Goal: Task Accomplishment & Management: Manage account settings

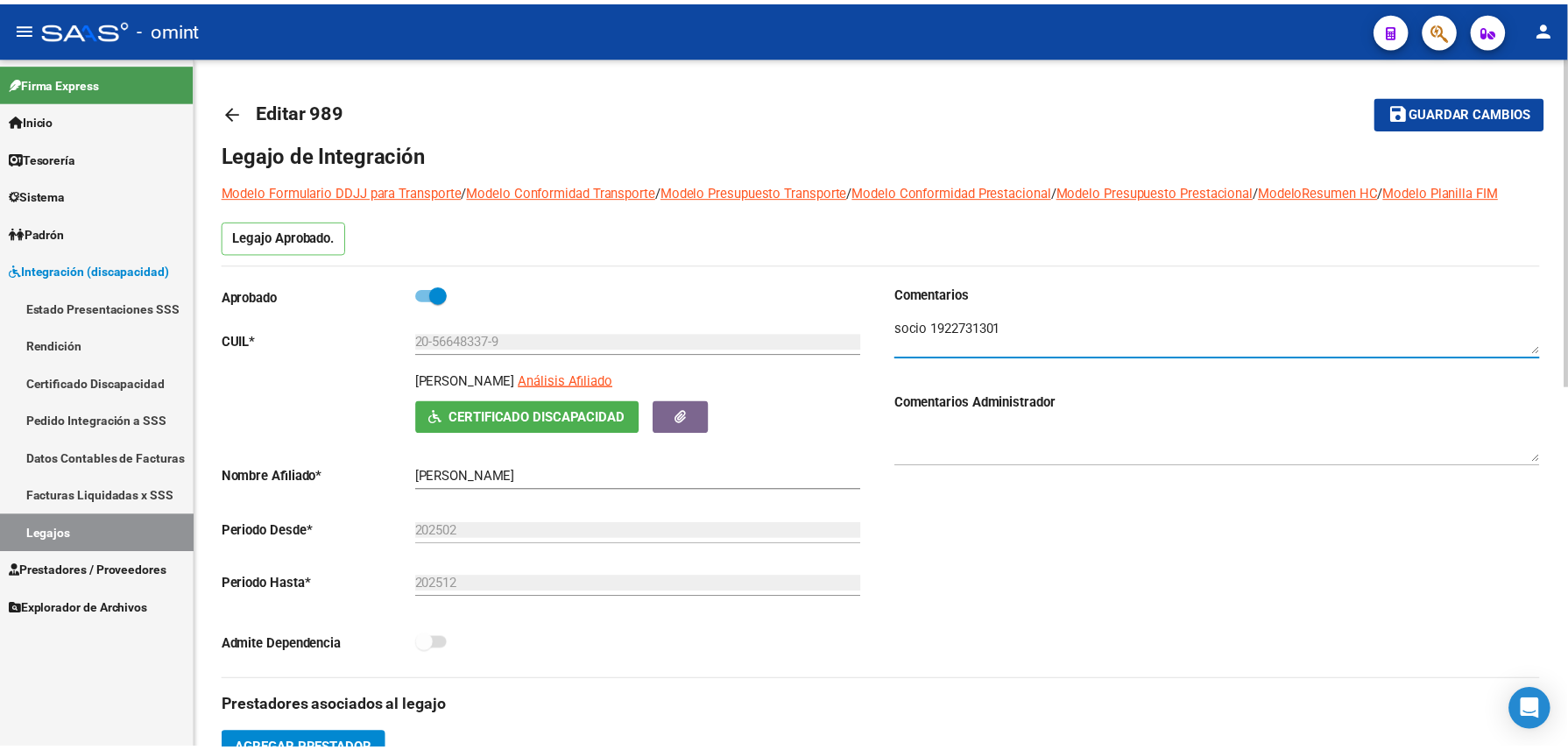
scroll to position [467, 0]
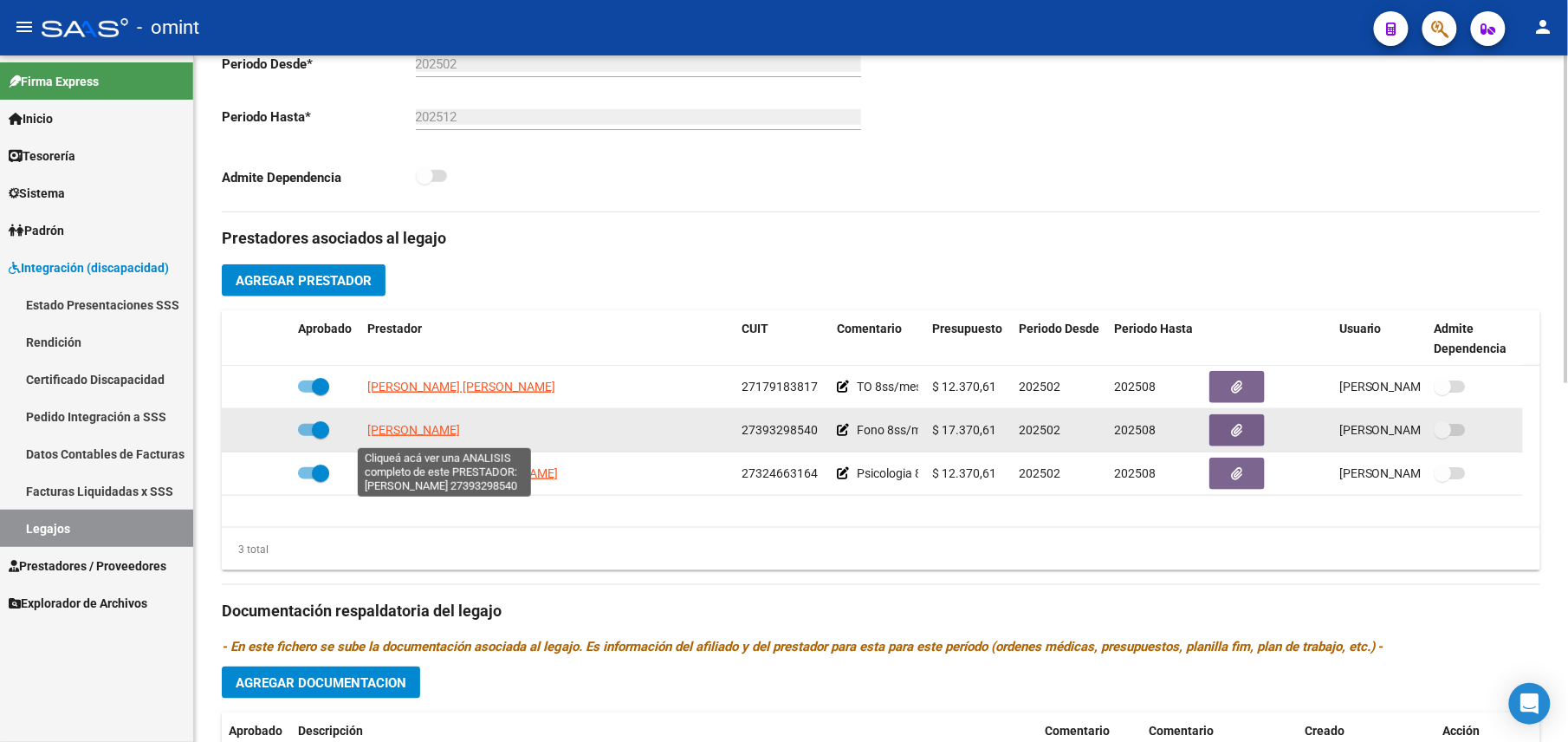
click at [460, 435] on span "[PERSON_NAME]" at bounding box center [413, 429] width 93 height 13
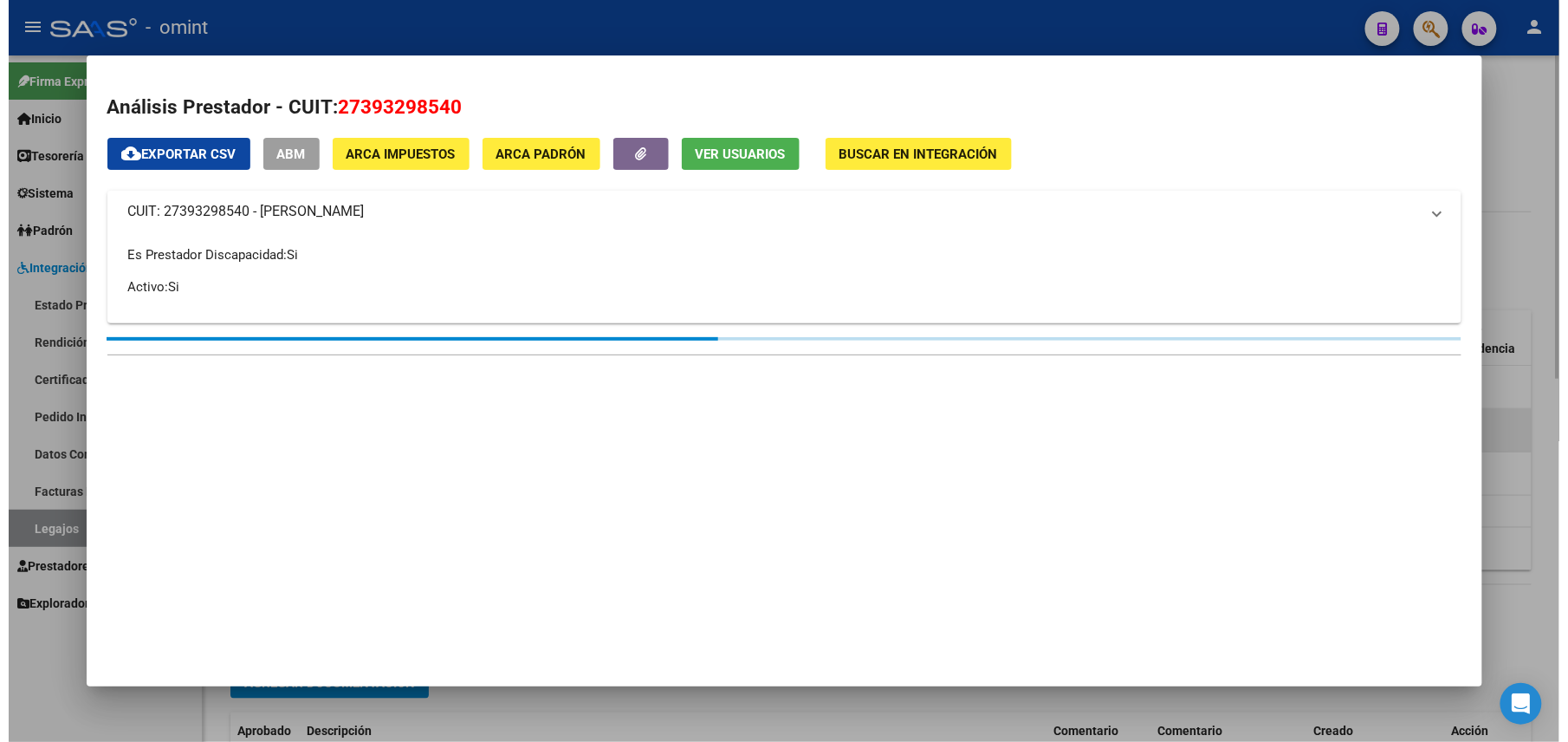
scroll to position [482, 0]
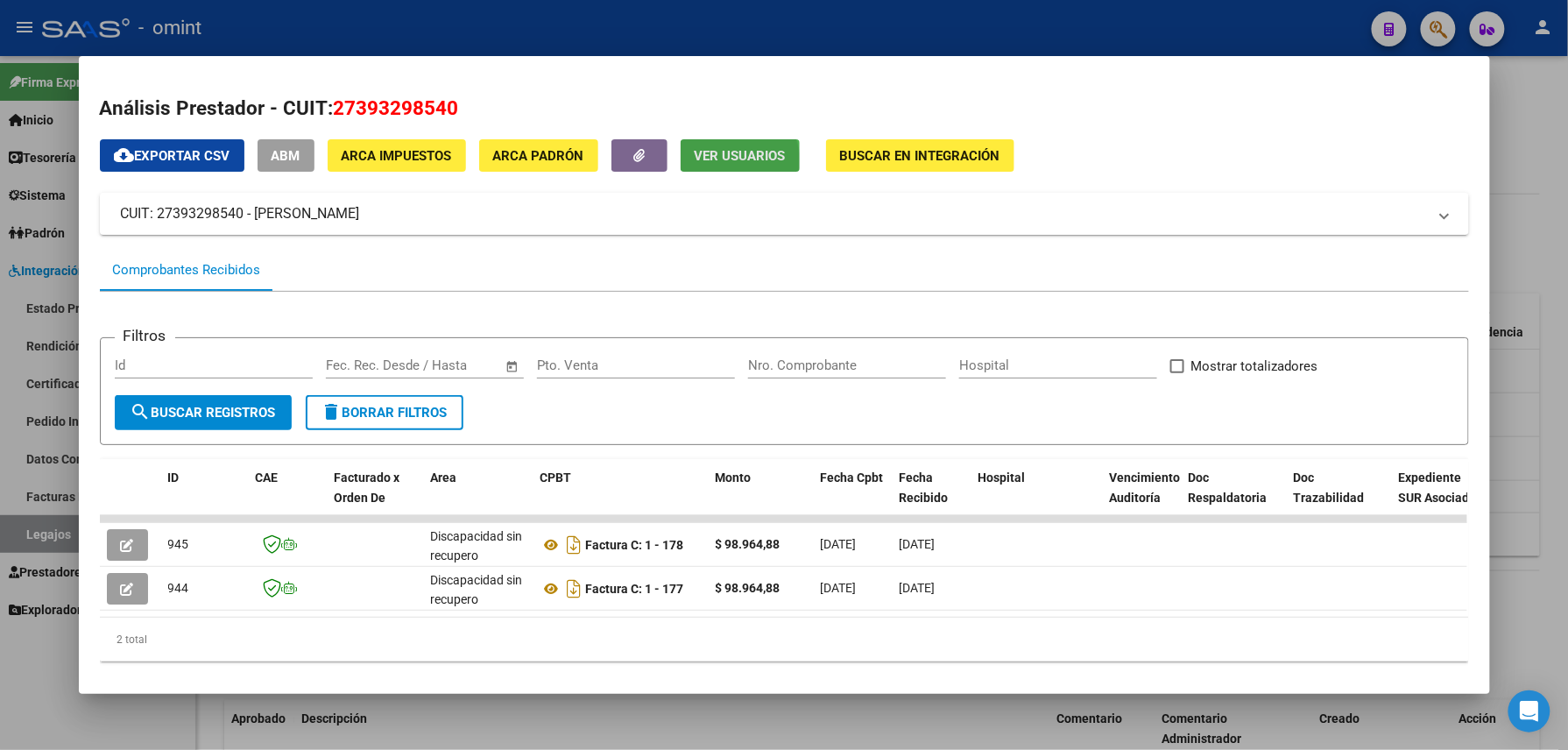
click at [704, 165] on button "Ver Usuarios" at bounding box center [740, 156] width 119 height 33
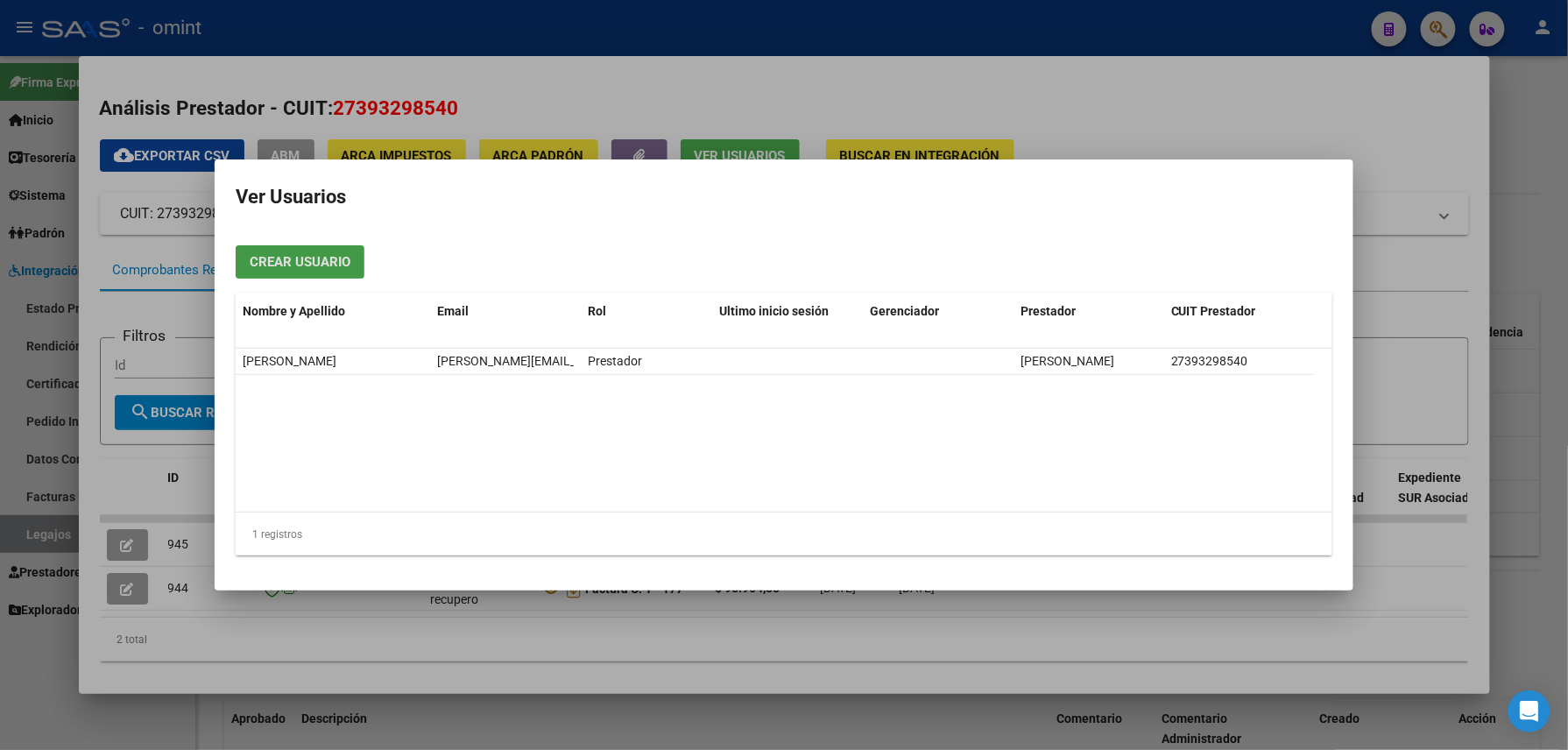
click at [638, 43] on div at bounding box center [784, 375] width 1568 height 750
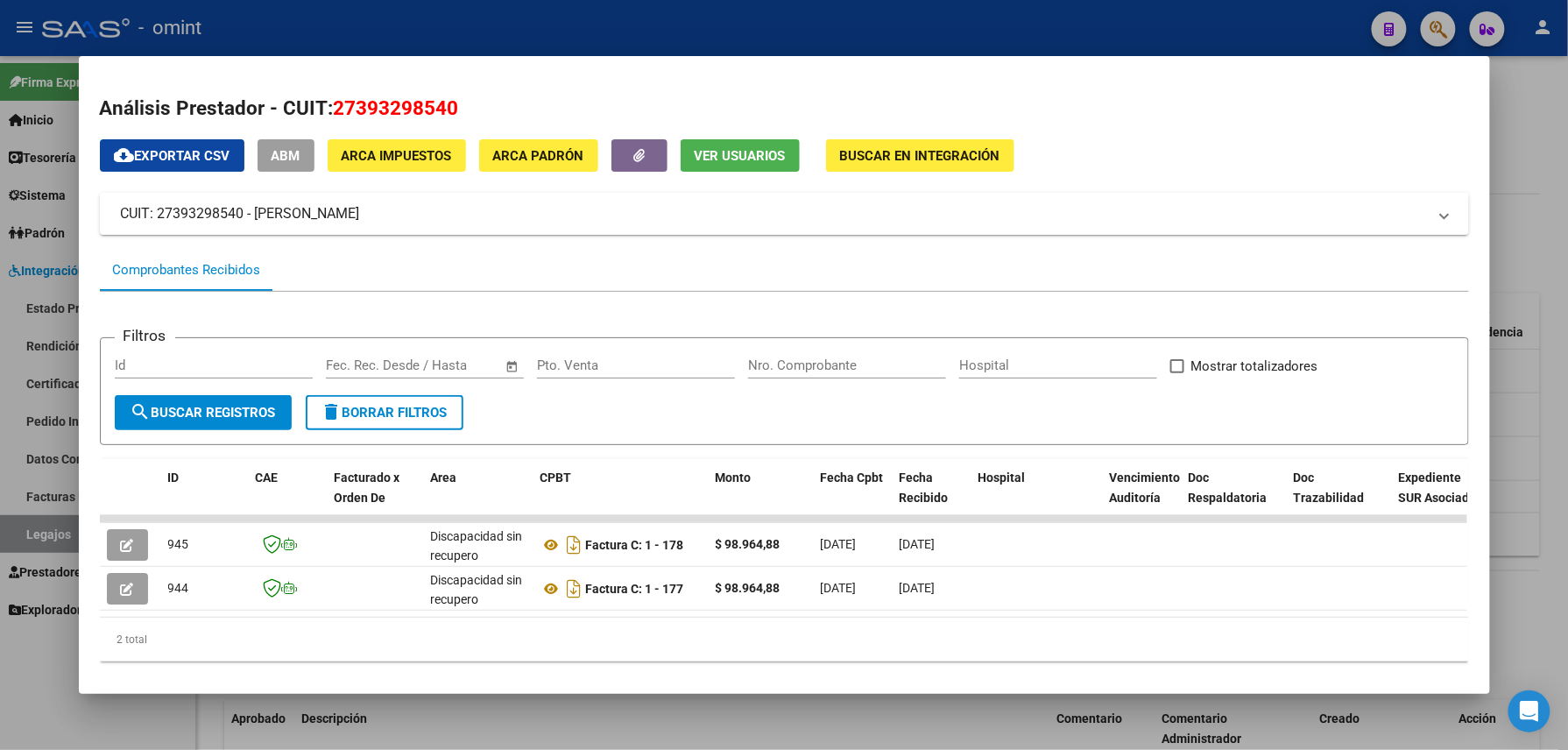
click at [660, 30] on div at bounding box center [784, 375] width 1568 height 750
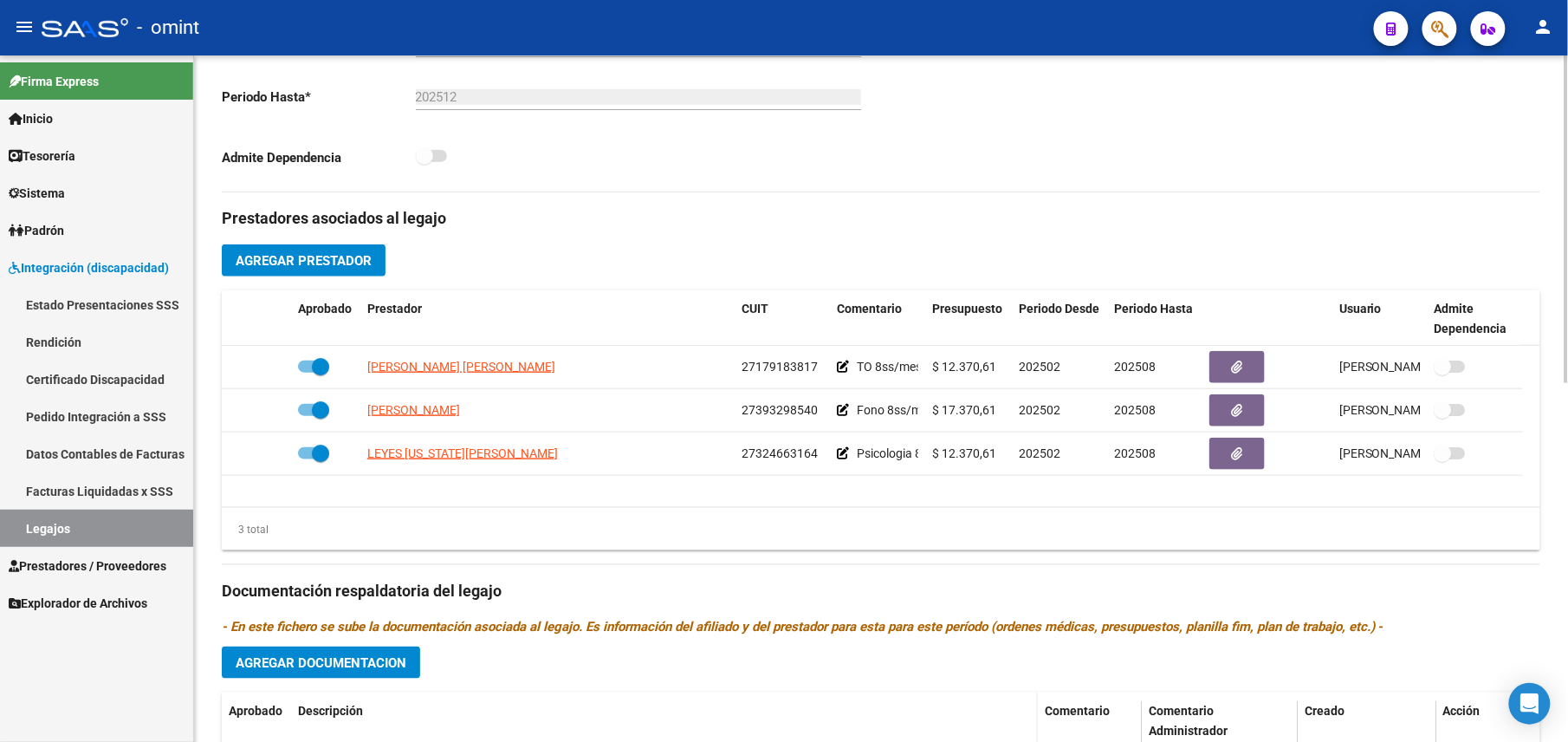
scroll to position [462, 0]
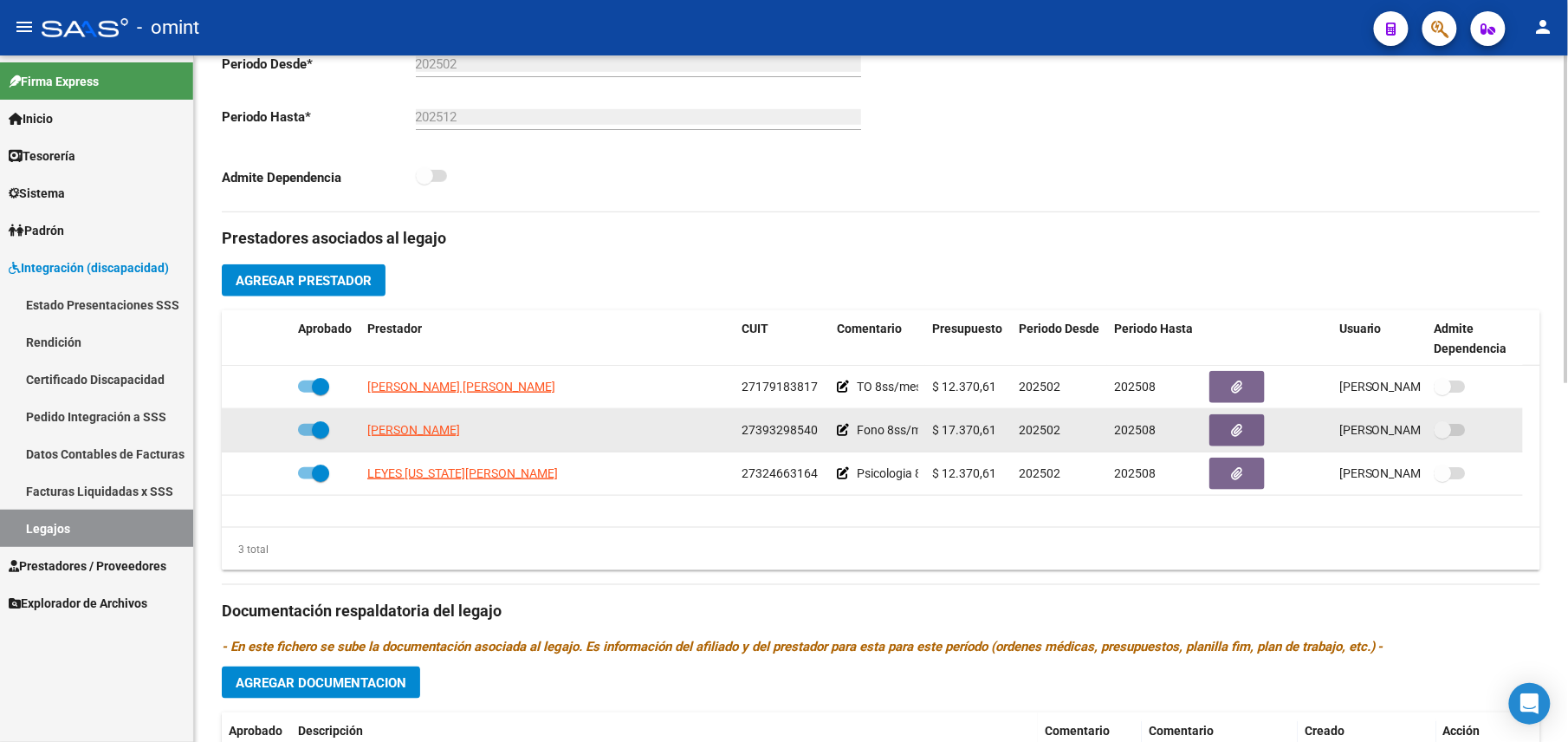
click at [764, 431] on span "27393298540" at bounding box center [780, 429] width 76 height 13
copy span "27393298540"
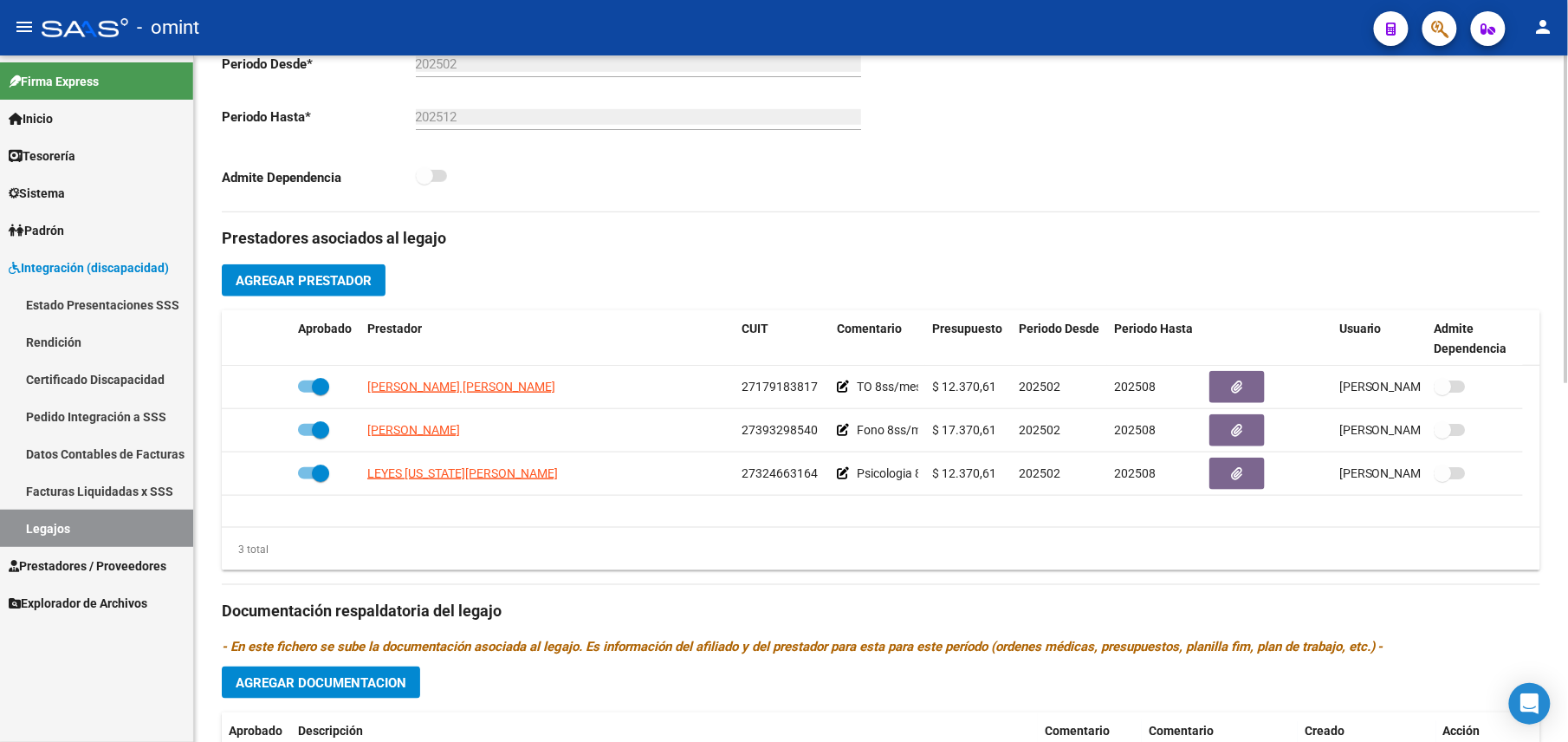
scroll to position [0, 0]
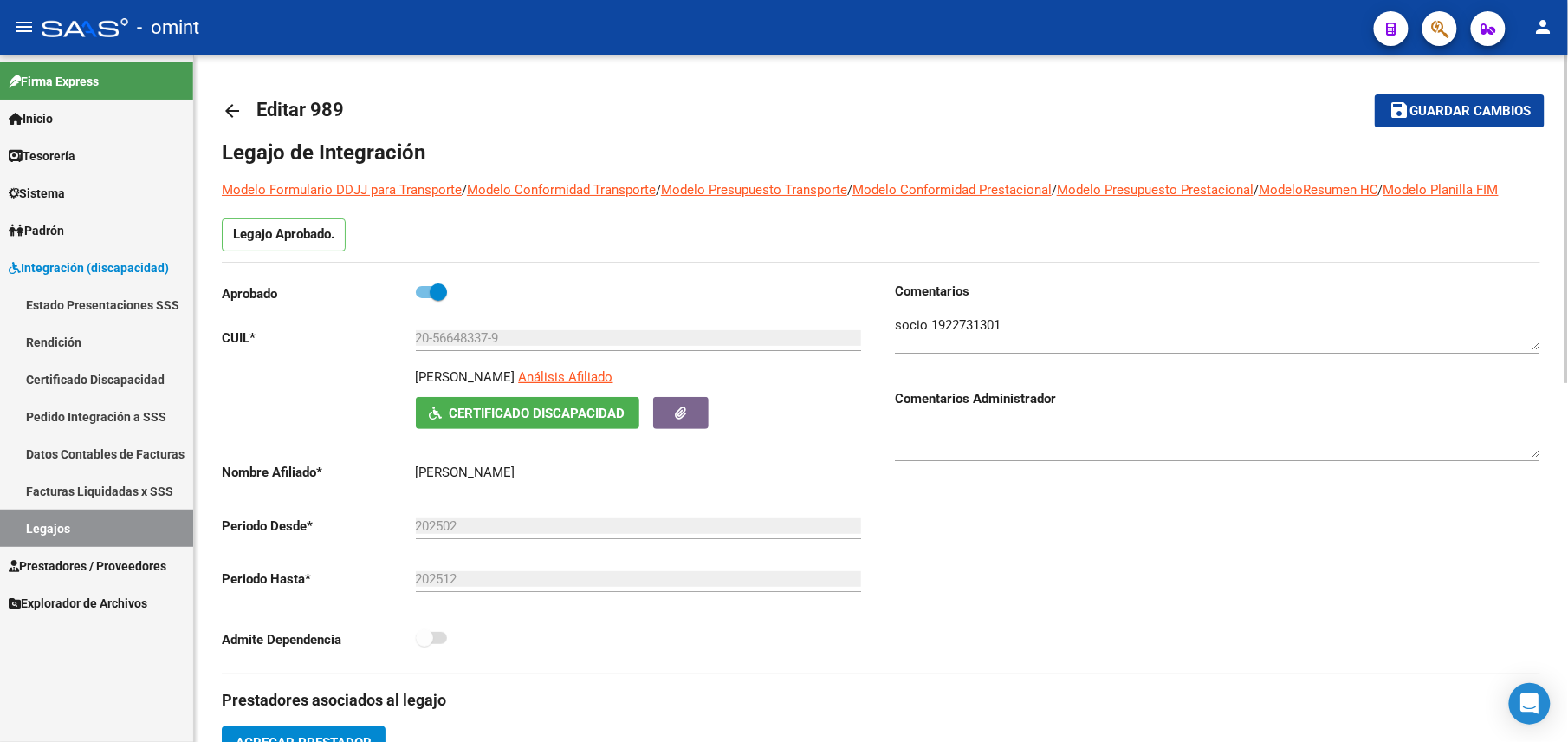
drag, startPoint x: 413, startPoint y: 374, endPoint x: 572, endPoint y: 374, distance: 159.0
click at [572, 374] on div "LOPEZ RODRIGUEZ MATEO Análisis Afiliado Certificado Discapacidad ARCA Padrón" at bounding box center [544, 397] width 645 height 62
drag, startPoint x: 572, startPoint y: 374, endPoint x: 555, endPoint y: 374, distance: 17.0
copy p "LOPEZ RODRIGUEZ MATEO"
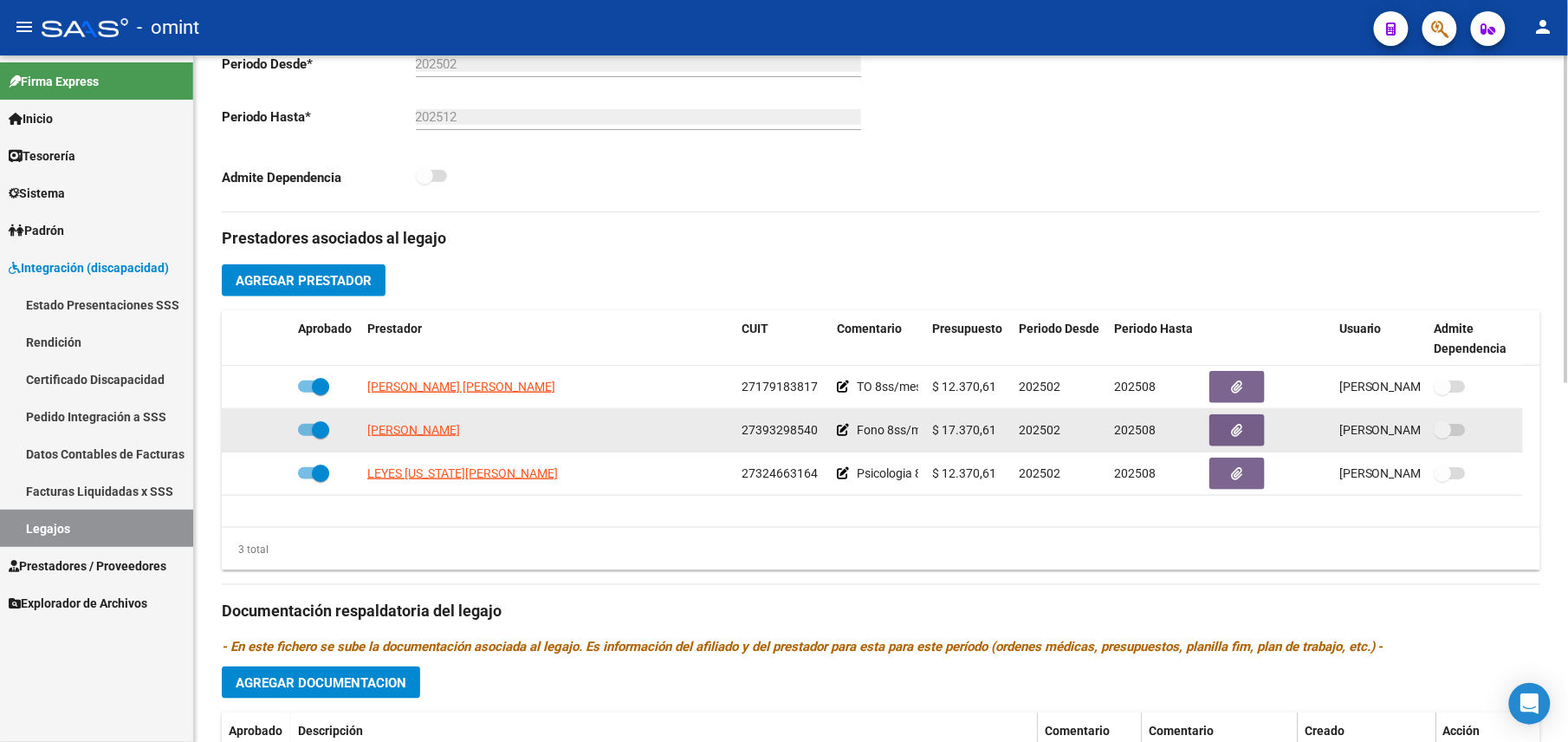
click at [763, 431] on span "27393298540" at bounding box center [780, 429] width 76 height 13
click at [763, 431] on span "27393298540" at bounding box center [780, 429] width 76 height 13
copy span "27393298540"
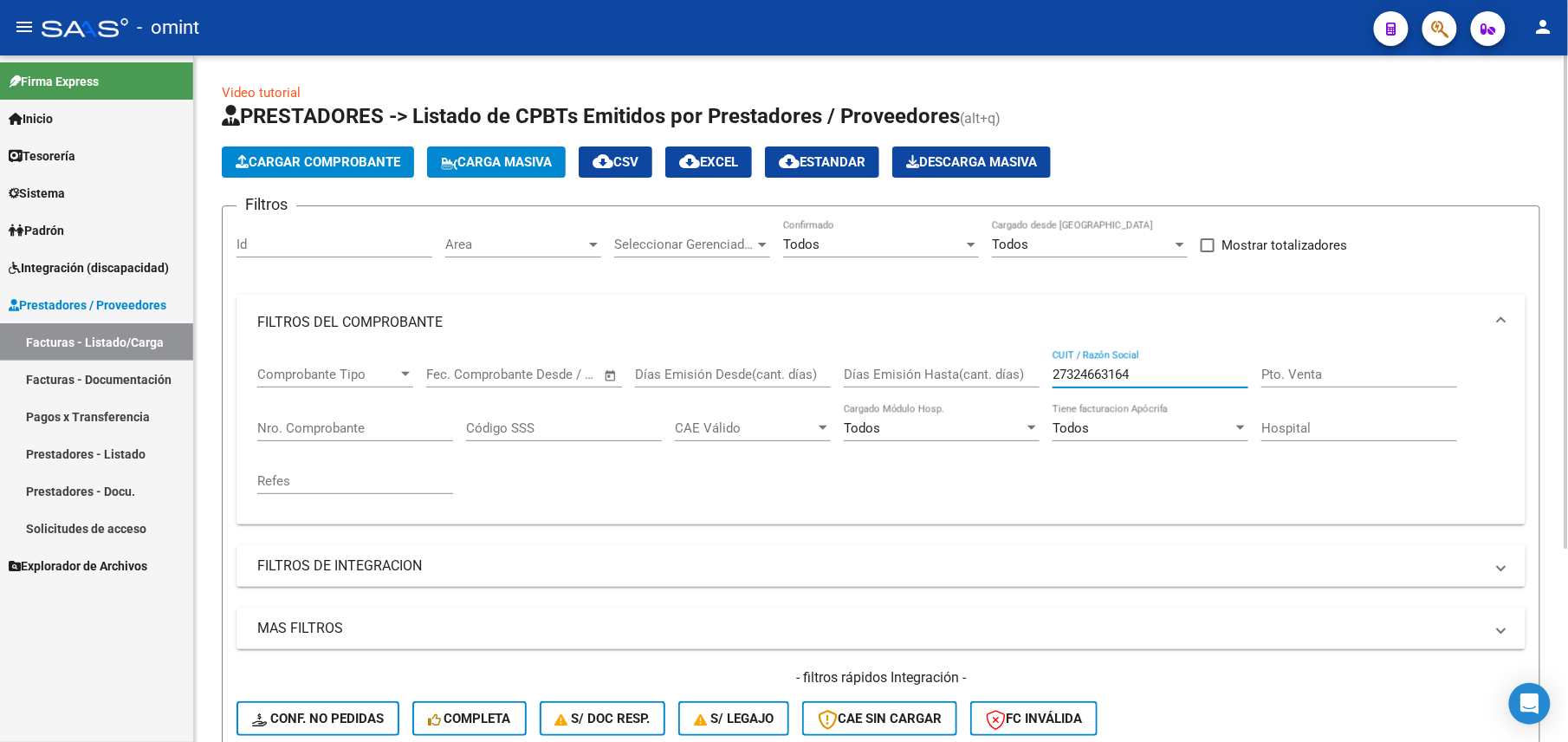
drag, startPoint x: 1100, startPoint y: 376, endPoint x: 829, endPoint y: 358, distance: 271.6
click at [830, 361] on div "Comprobante Tipo Comprobante Tipo Fecha inicio – Fecha fin Fec. Comprobante Des…" at bounding box center [882, 430] width 1248 height 160
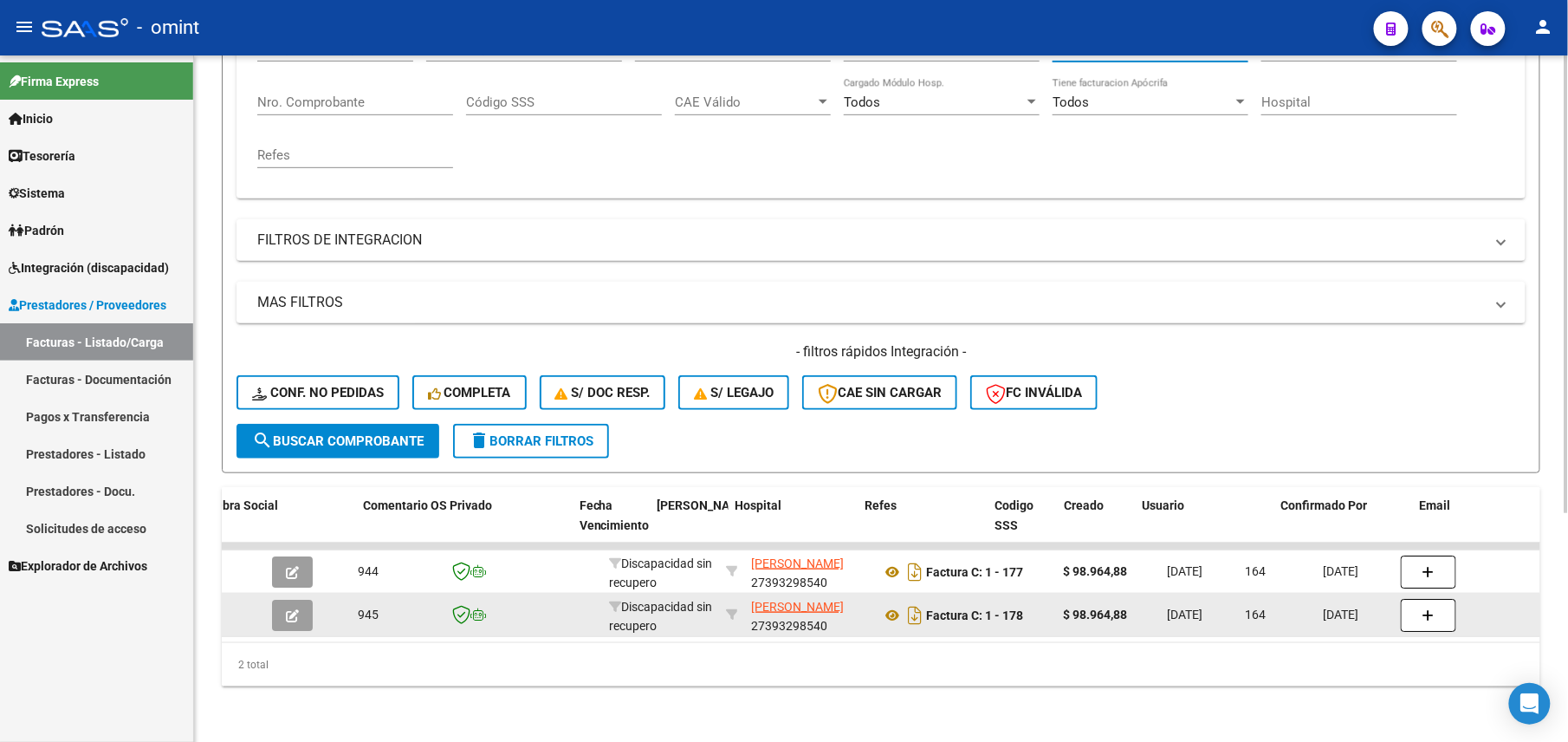
type input "27393298540"
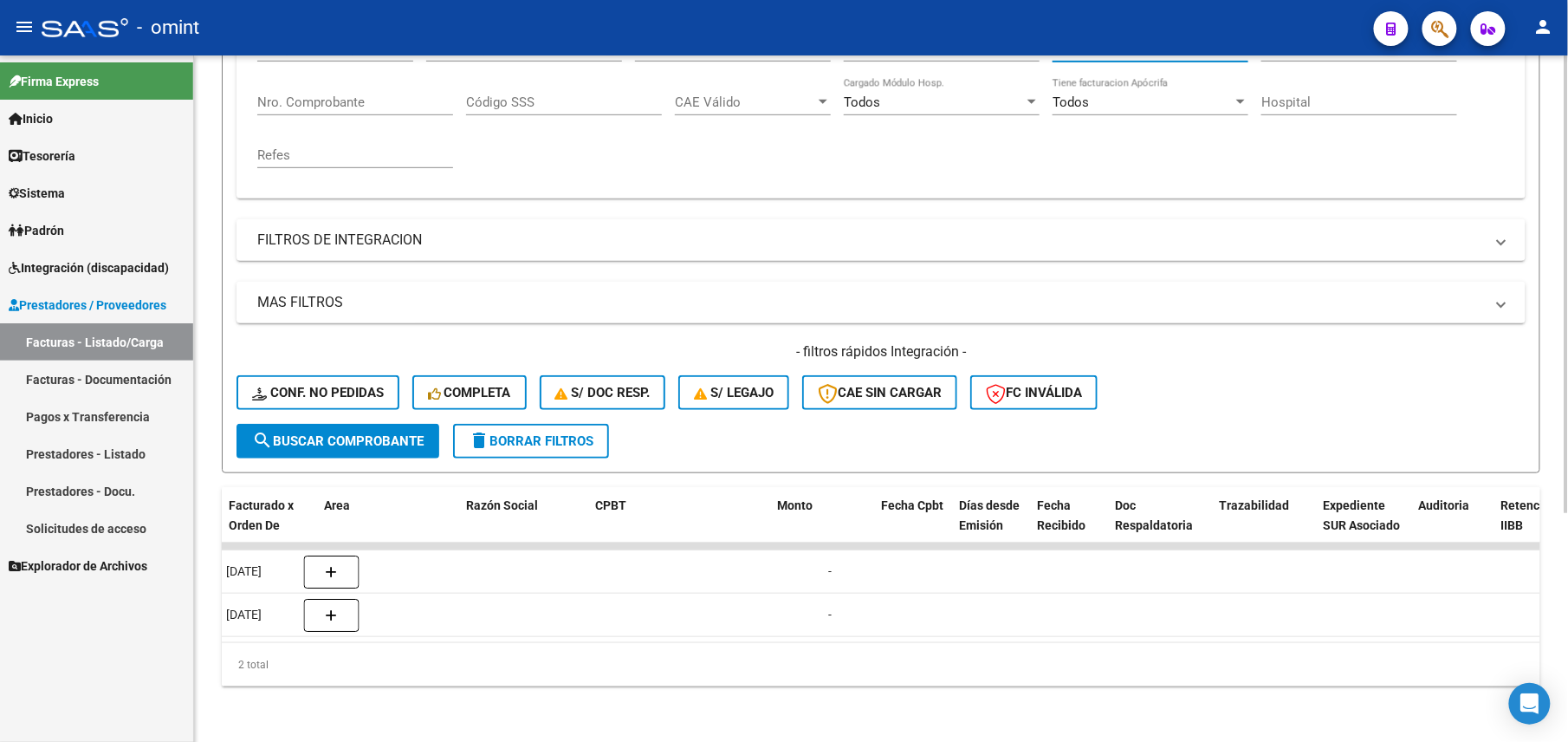
scroll to position [0, 0]
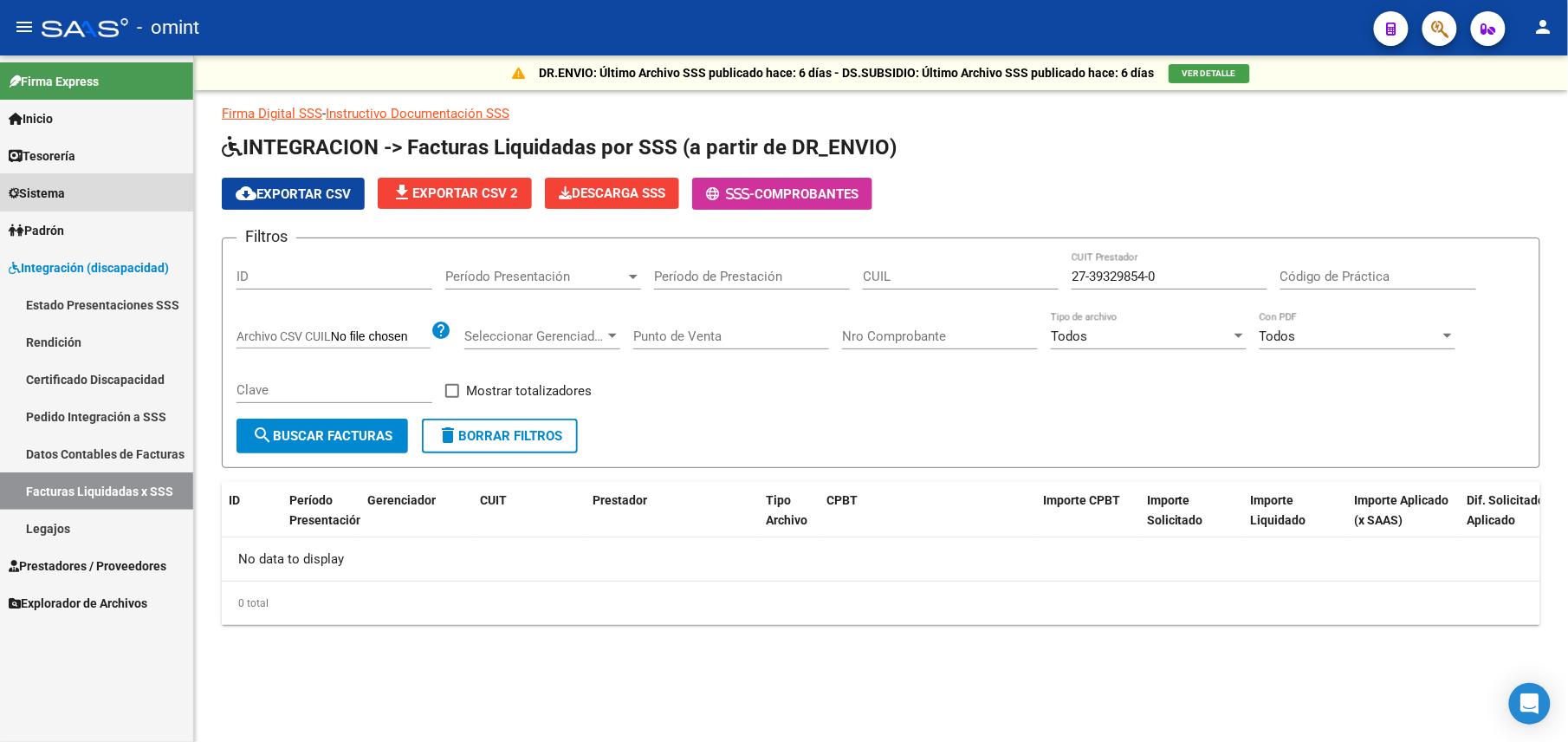
click at [91, 192] on link "Sistema" at bounding box center [97, 193] width 193 height 38
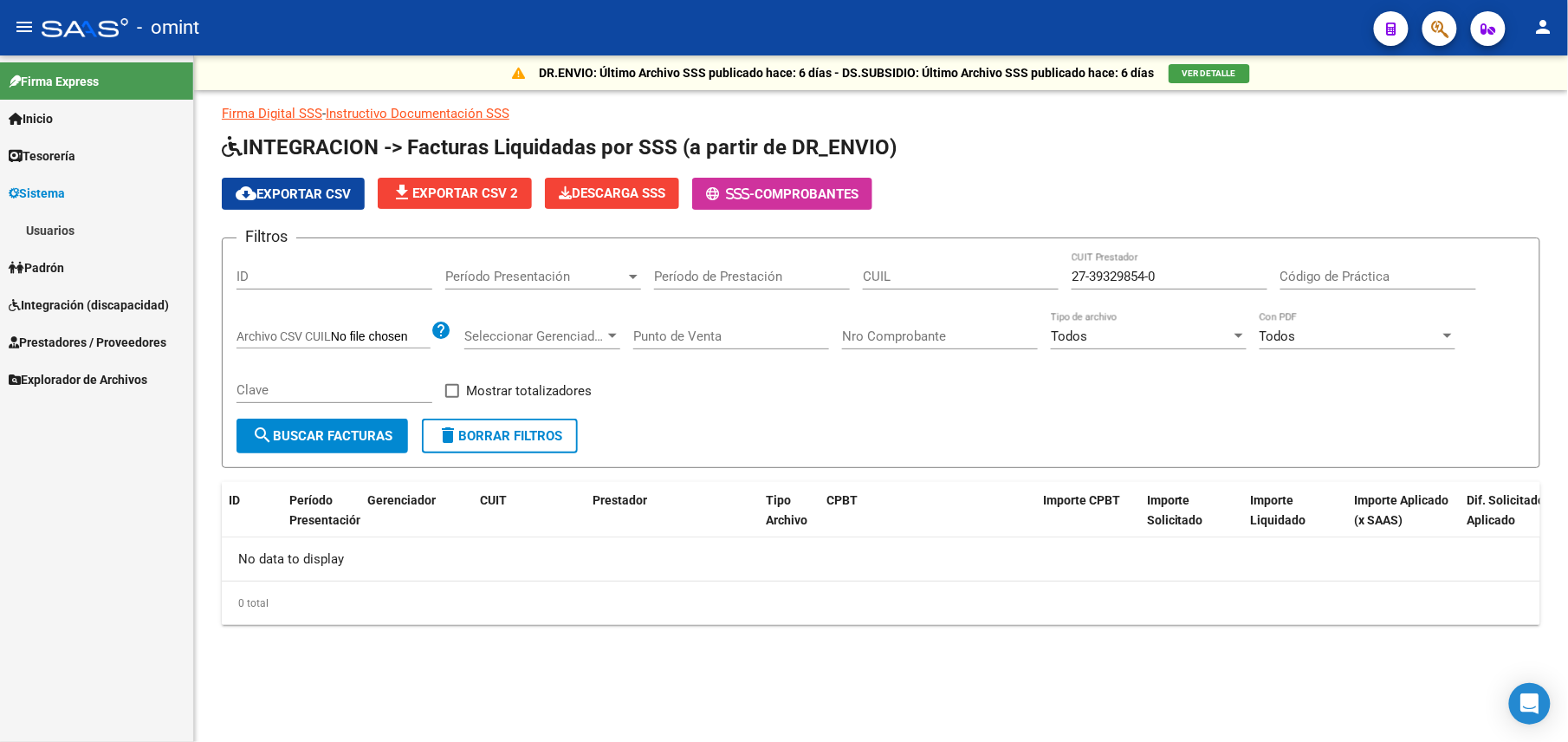
click at [91, 234] on link "Usuarios" at bounding box center [97, 230] width 193 height 38
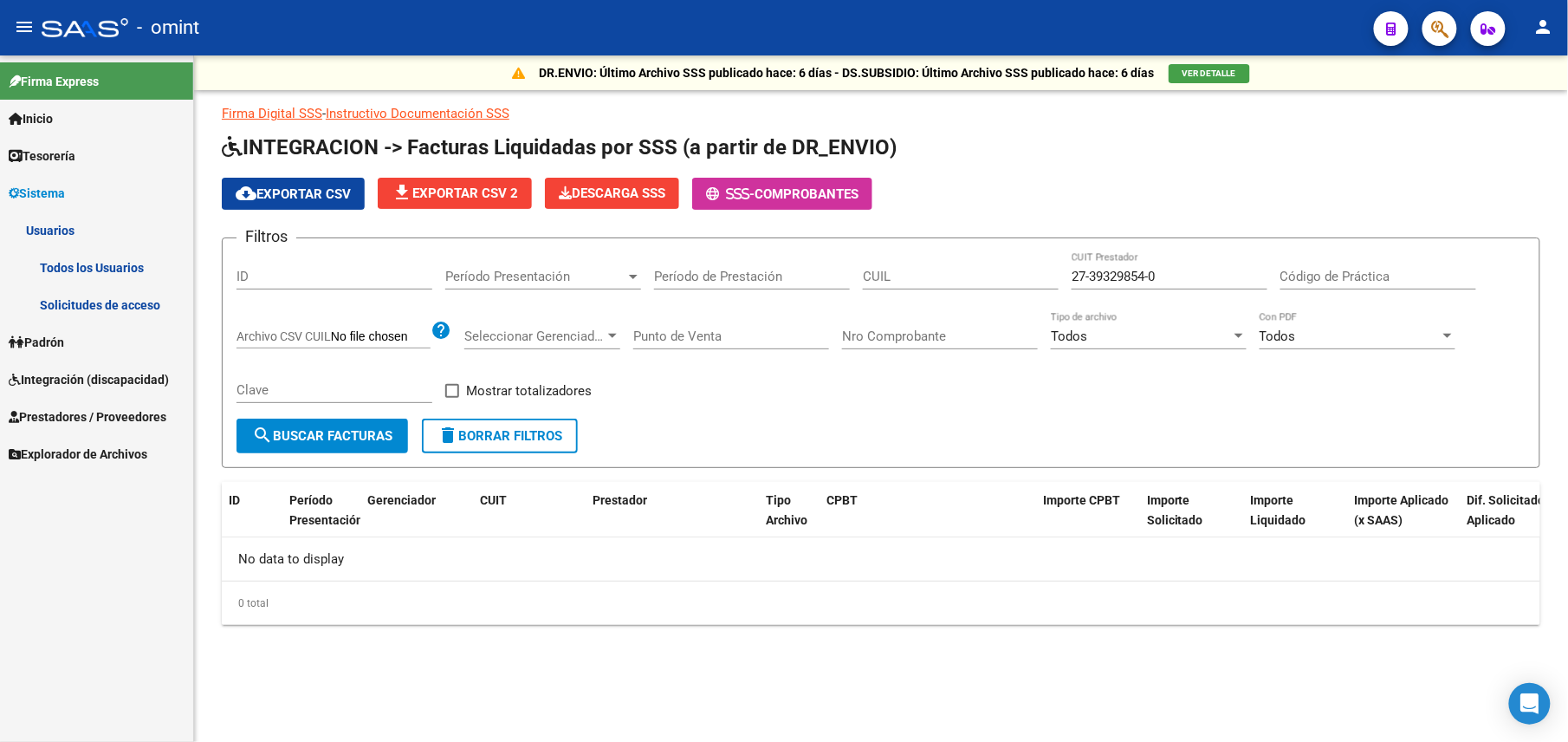
click at [92, 259] on link "Todos los Usuarios" at bounding box center [97, 268] width 193 height 38
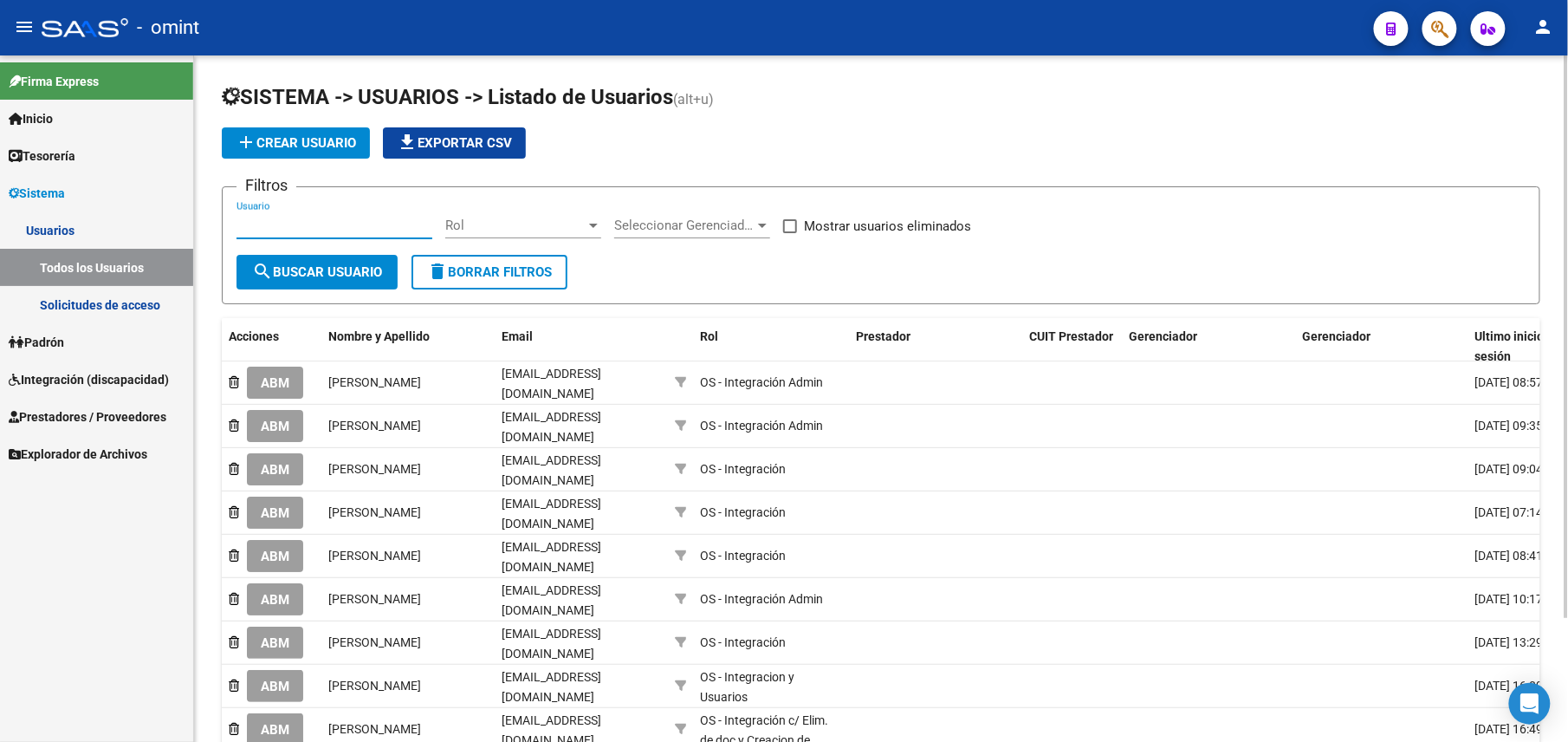
click at [306, 227] on input "Usuario" at bounding box center [334, 225] width 196 height 15
paste input "27393298540"
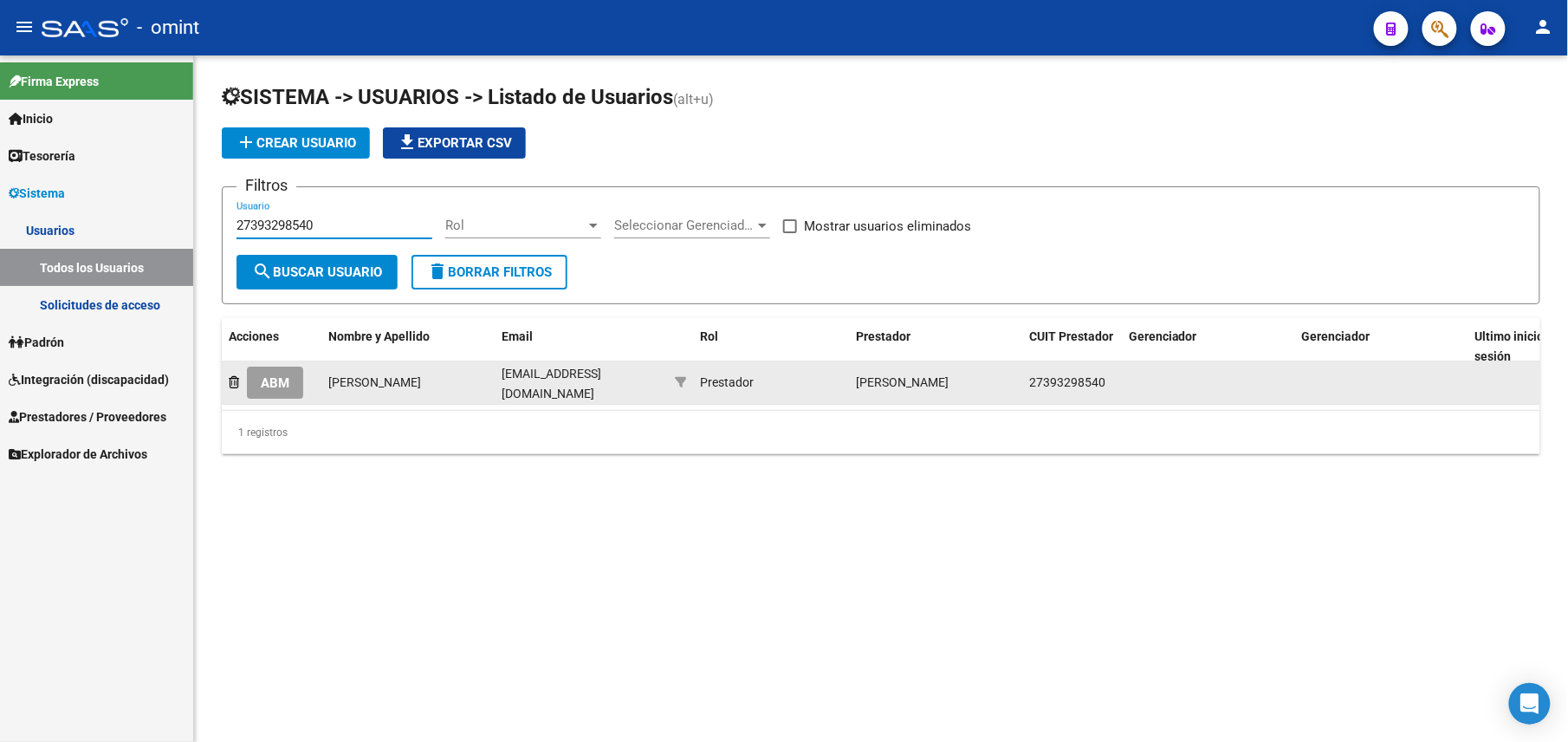
type input "27393298540"
click at [251, 379] on button "ABM" at bounding box center [275, 383] width 56 height 32
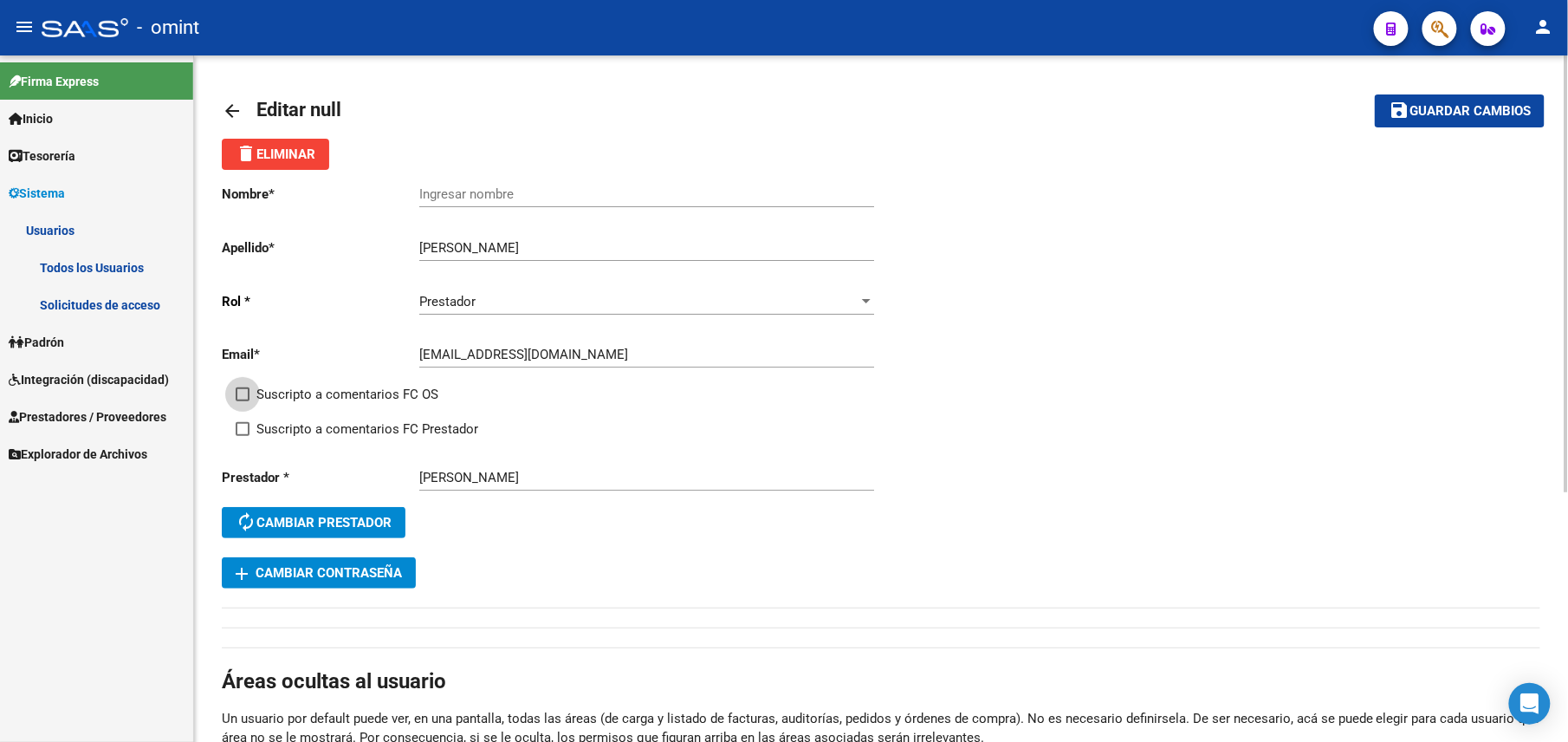
click at [309, 393] on span "Suscripto a comentarios FC OS" at bounding box center [347, 394] width 182 height 21
click at [243, 401] on input "Suscripto a comentarios FC OS" at bounding box center [242, 401] width 1 height 1
checkbox input "true"
click at [309, 426] on span "Suscripto a comentarios FC Prestador" at bounding box center [368, 429] width 222 height 21
click at [243, 436] on input "Suscripto a comentarios FC Prestador" at bounding box center [242, 436] width 1 height 1
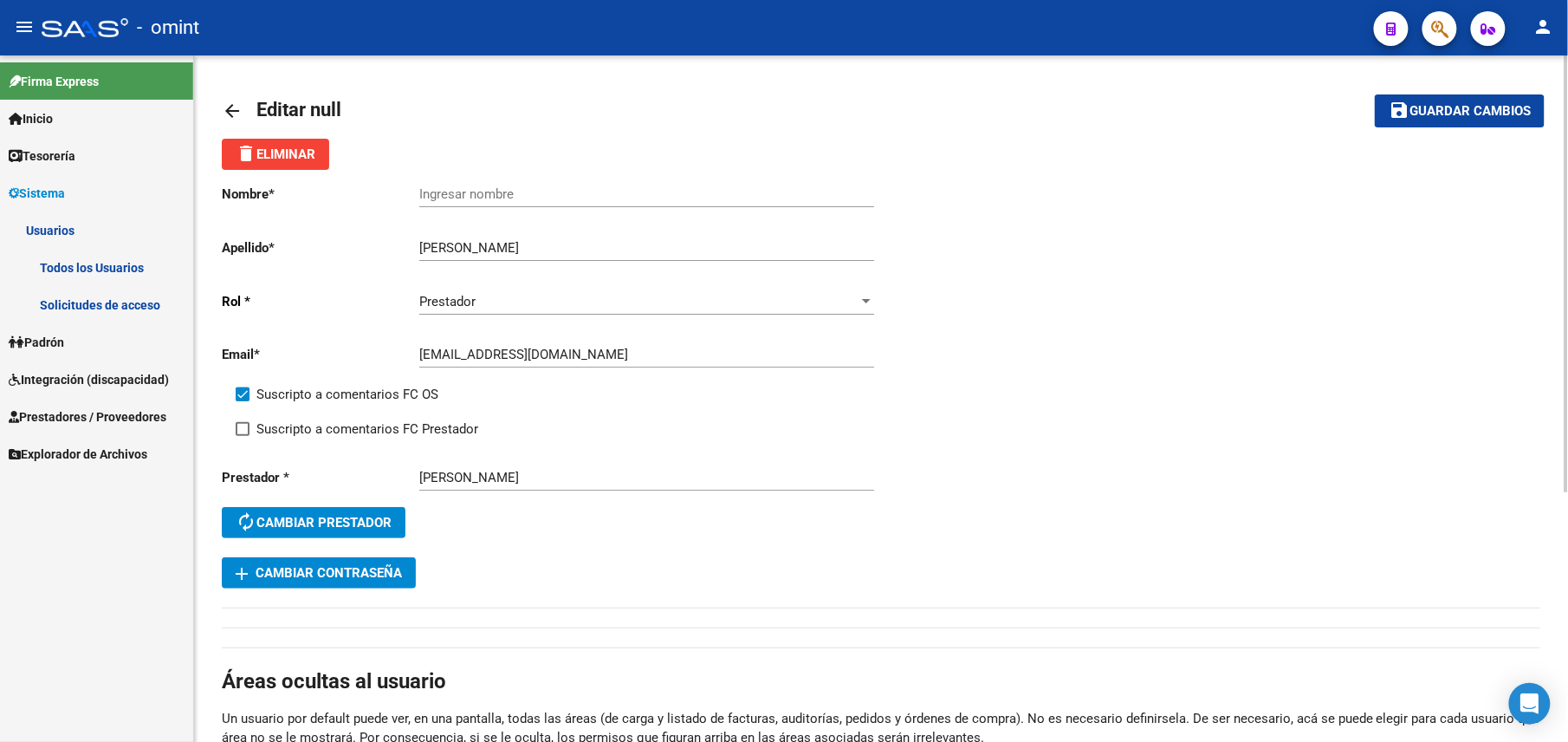
checkbox input "true"
drag, startPoint x: 521, startPoint y: 247, endPoint x: 395, endPoint y: 239, distance: 126.3
click at [395, 240] on app-form-text-field "Apellido * [PERSON_NAME] Ingresar apellido" at bounding box center [548, 247] width 652 height 15
click at [490, 198] on input "Ingresar nombre" at bounding box center [647, 193] width 455 height 15
paste input "[PERSON_NAME]"
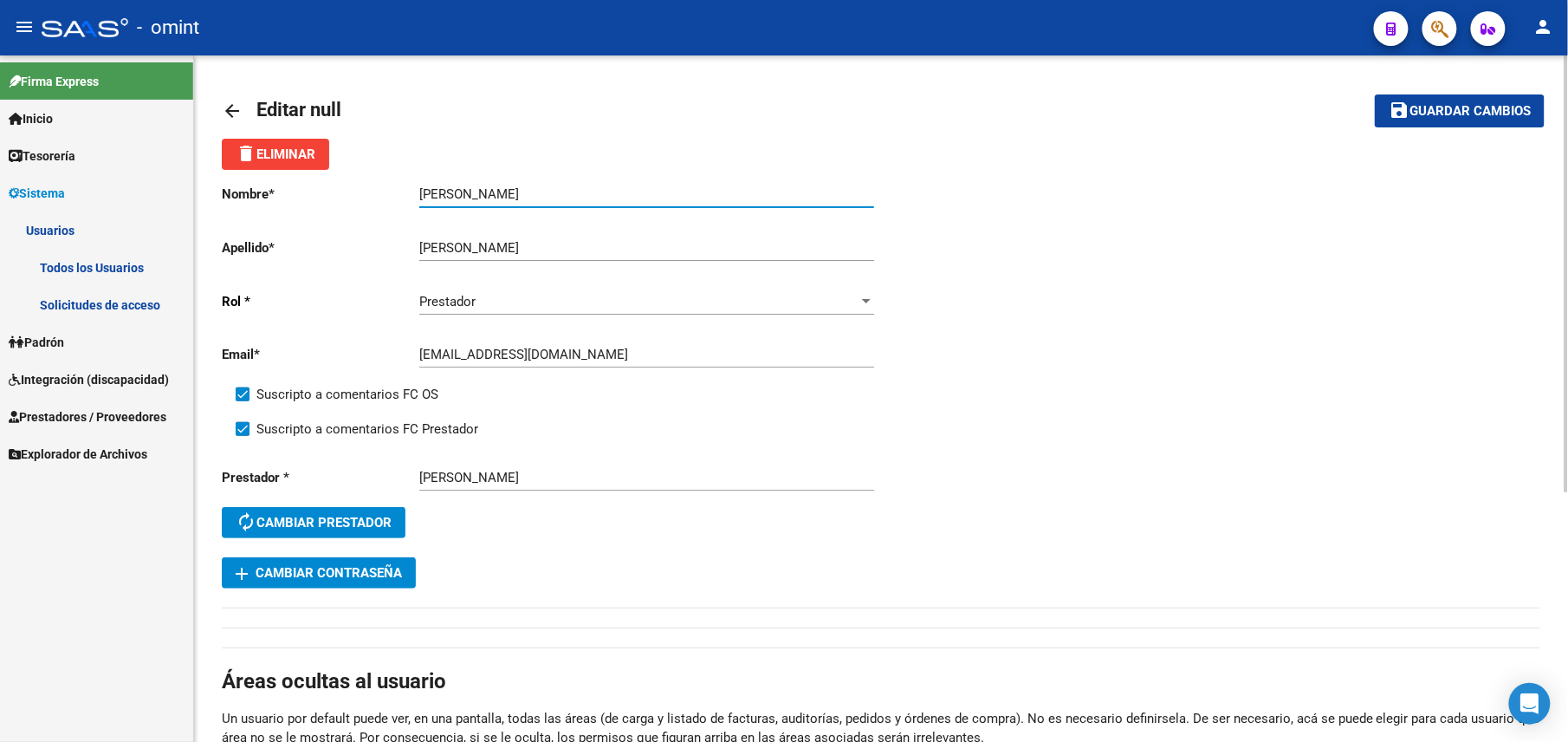
type input "[PERSON_NAME]"
click at [1222, 223] on div "Nombre * [PERSON_NAME] Ingresar nombre Apellido * [PERSON_NAME] Ingresar apelli…" at bounding box center [882, 380] width 1319 height 419
click at [1415, 112] on span "Guardar cambios" at bounding box center [1470, 111] width 122 height 15
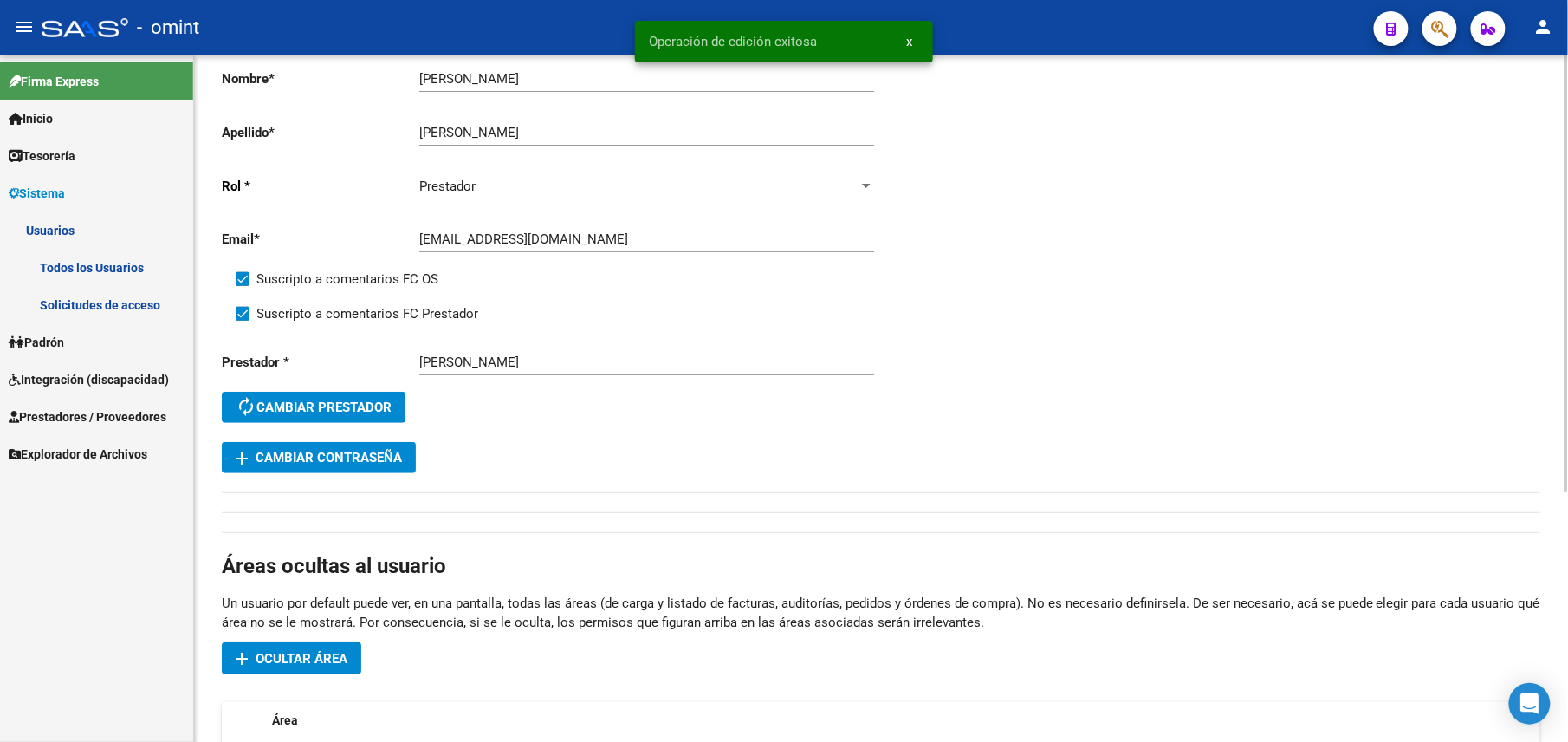
scroll to position [346, 0]
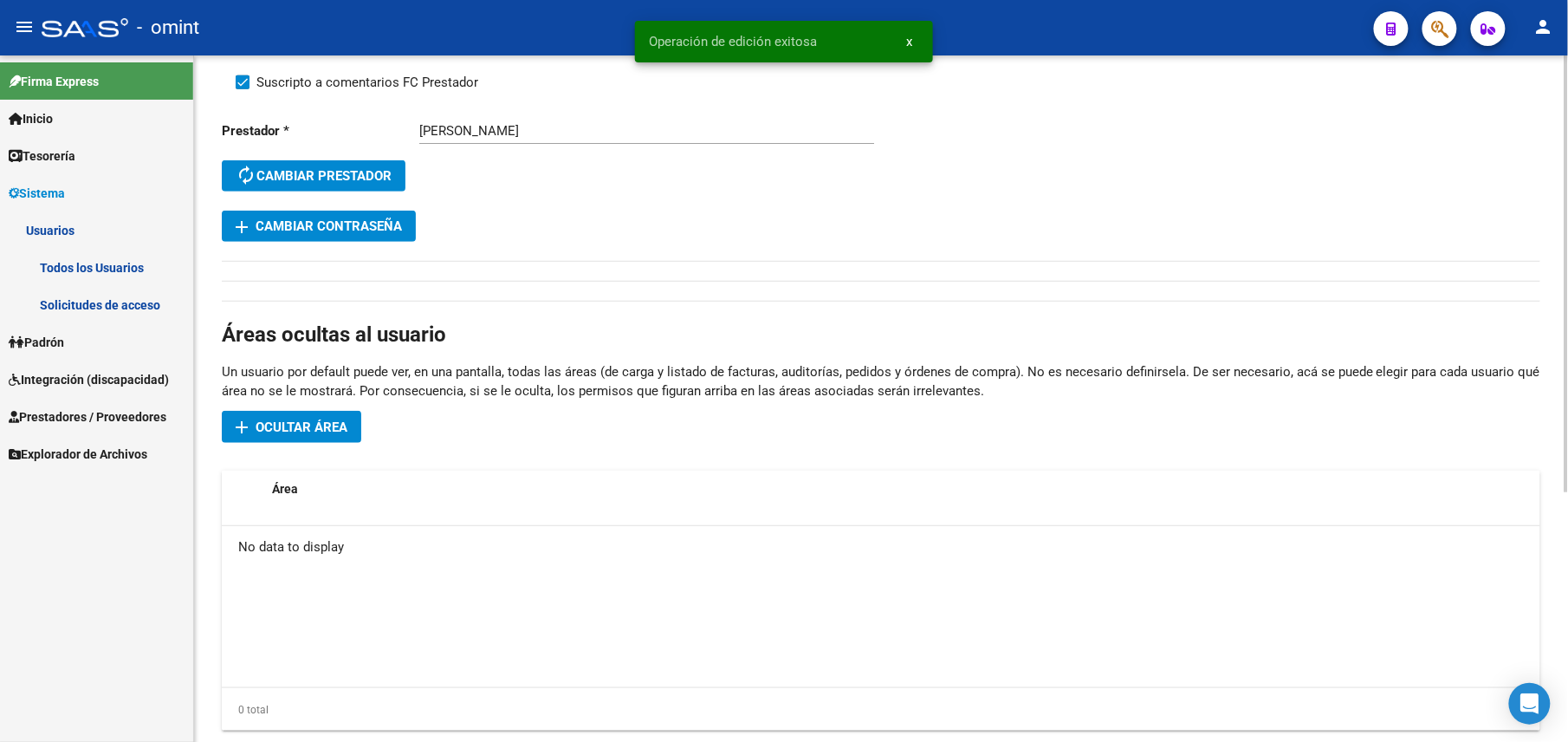
click at [374, 239] on button "add Cambiar Contraseña" at bounding box center [319, 226] width 194 height 31
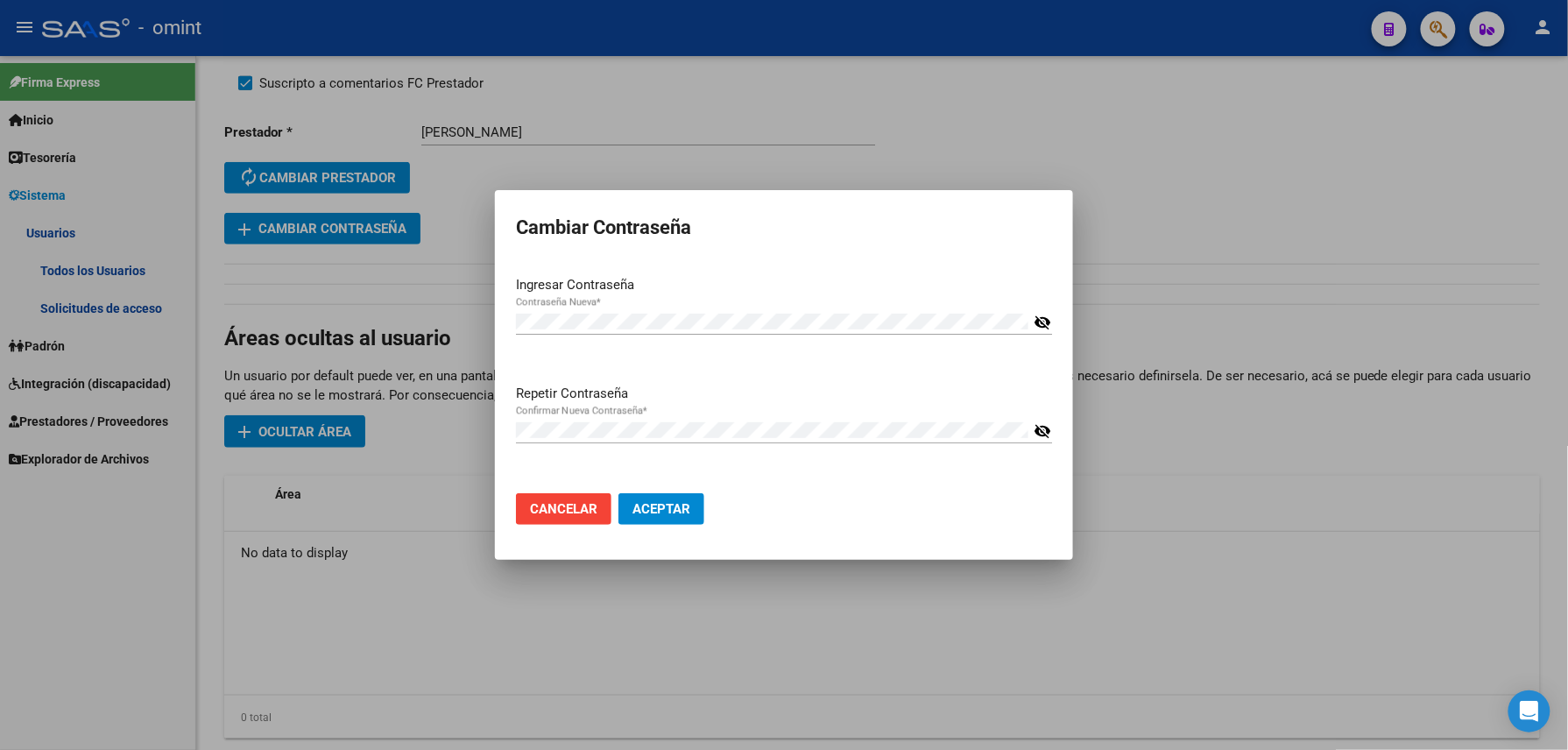
click at [1041, 318] on mat-icon "visibility_off" at bounding box center [1041, 322] width 17 height 21
click at [1041, 318] on mat-icon "visibility" at bounding box center [1041, 322] width 17 height 21
click at [1044, 436] on mat-icon "visibility_off" at bounding box center [1041, 431] width 17 height 21
click at [1044, 436] on mat-icon "visibility" at bounding box center [1041, 431] width 17 height 21
click at [674, 517] on button "Aceptar" at bounding box center [661, 508] width 86 height 32
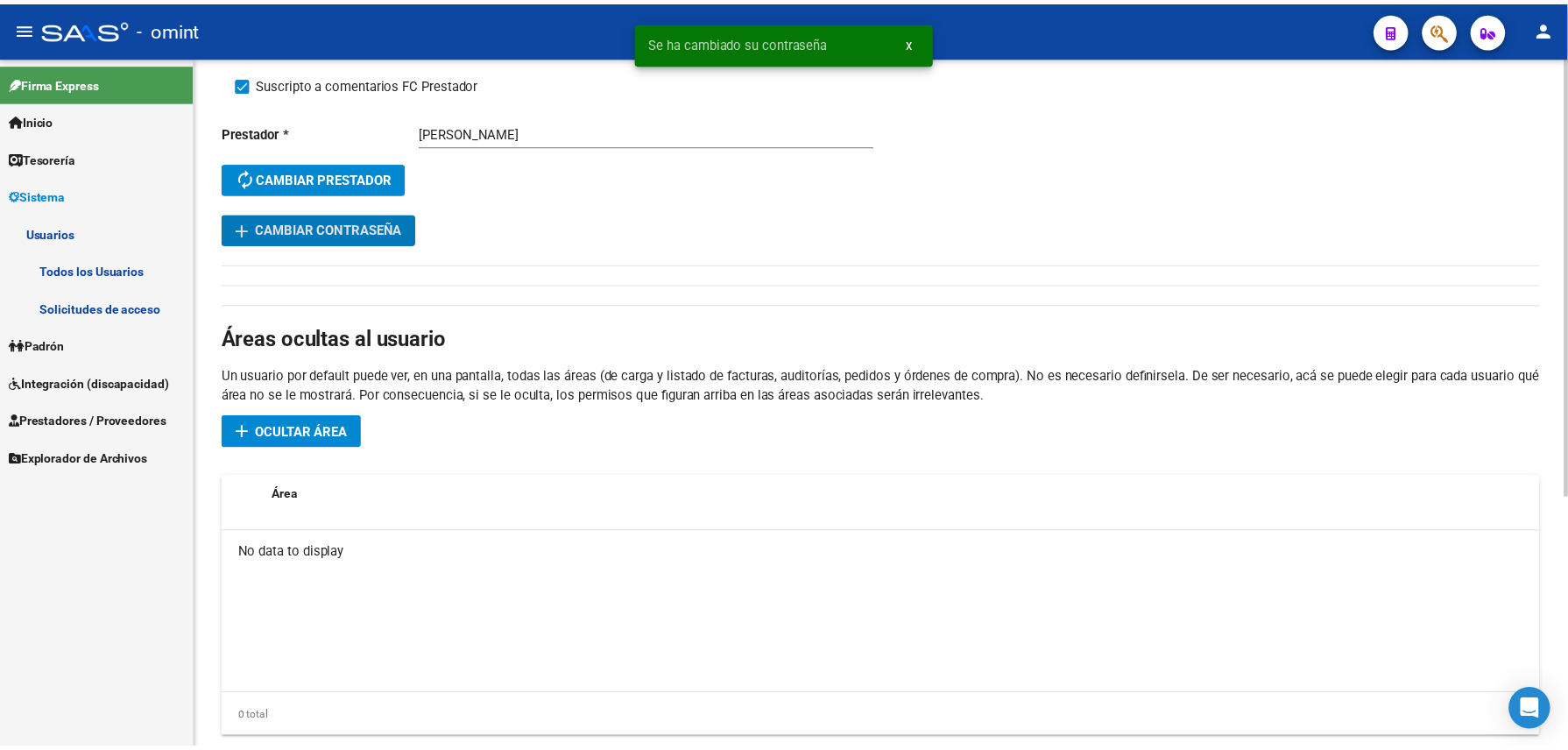
scroll to position [0, 0]
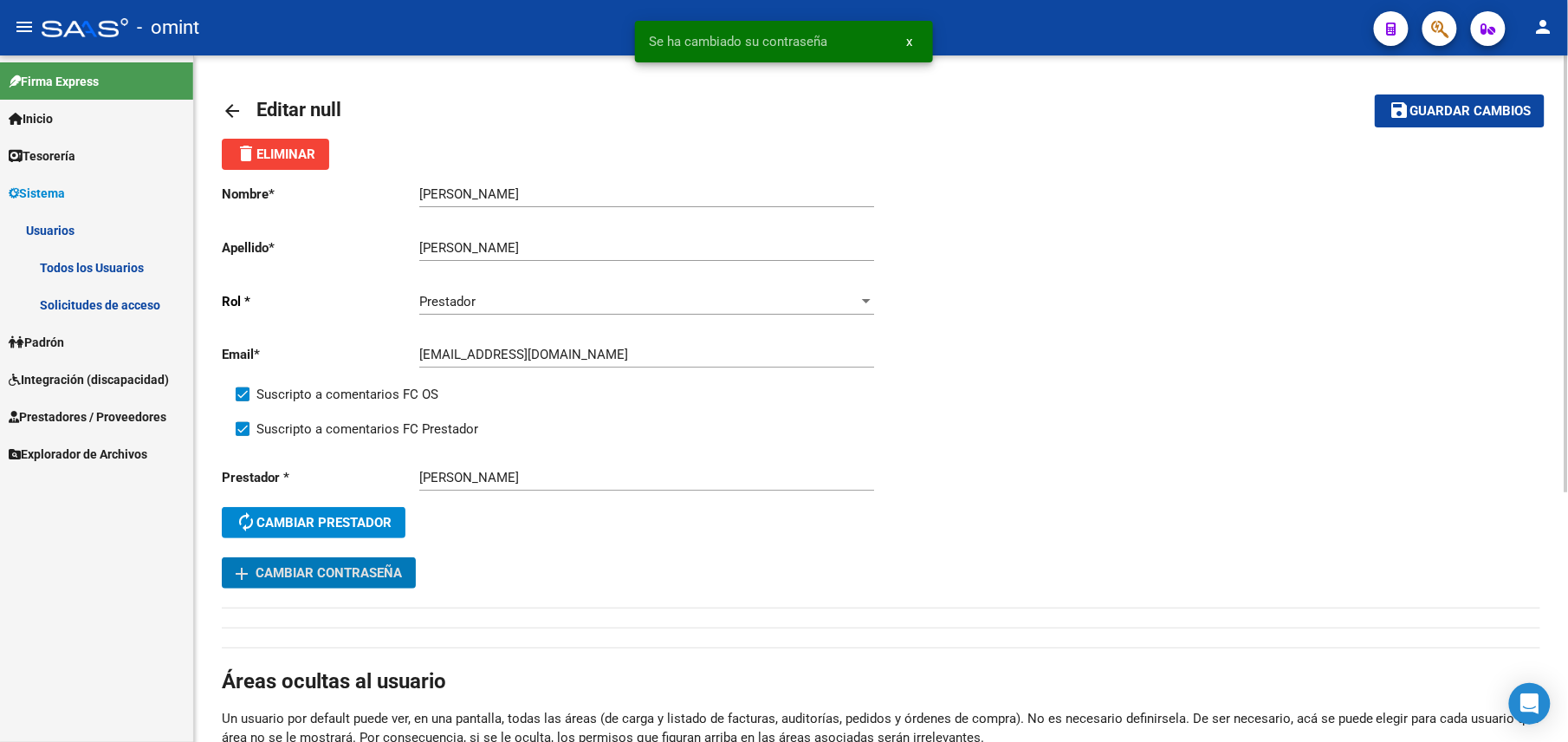
click at [1447, 95] on button "save Guardar cambios" at bounding box center [1460, 111] width 170 height 32
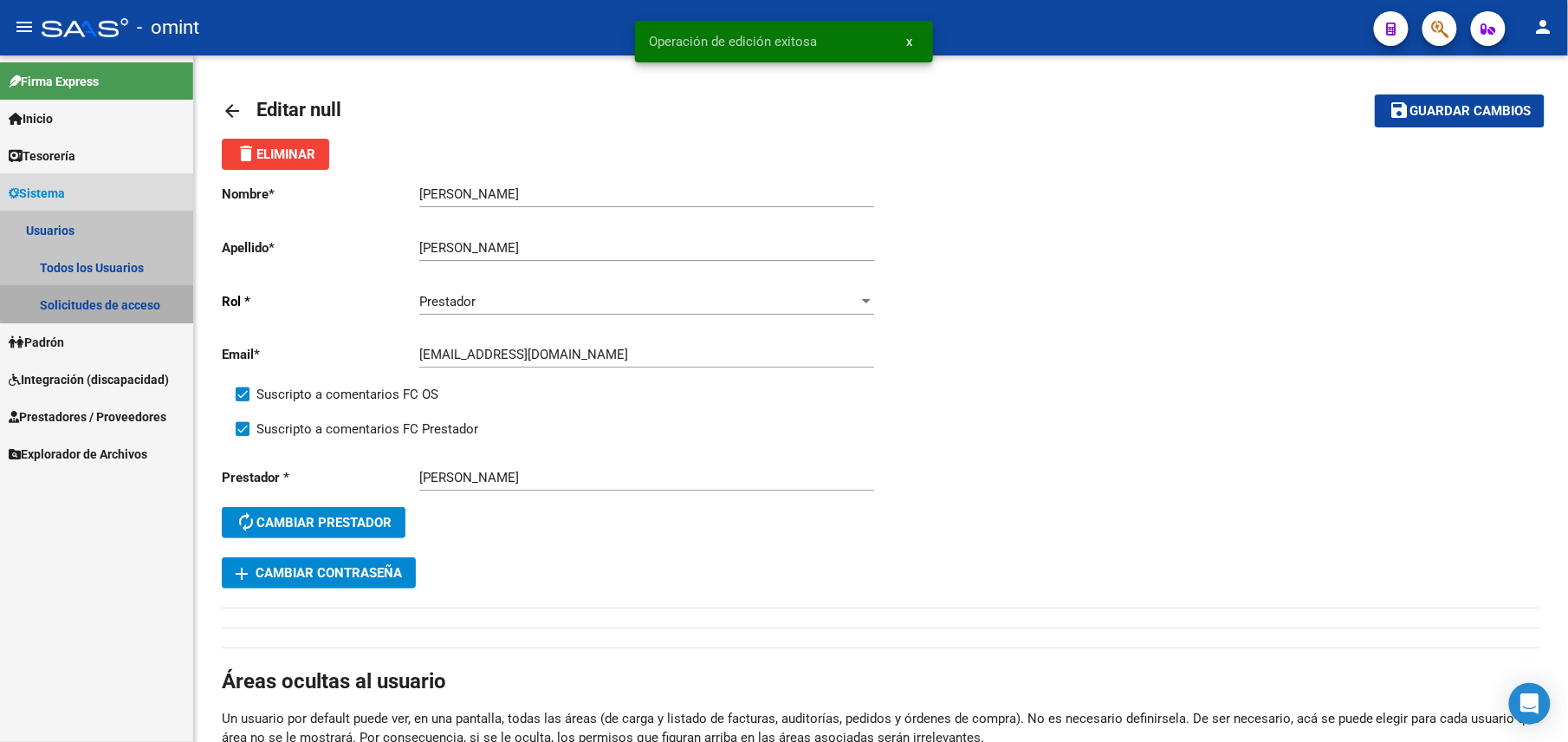
click at [104, 294] on link "Solicitudes de acceso" at bounding box center [97, 304] width 193 height 38
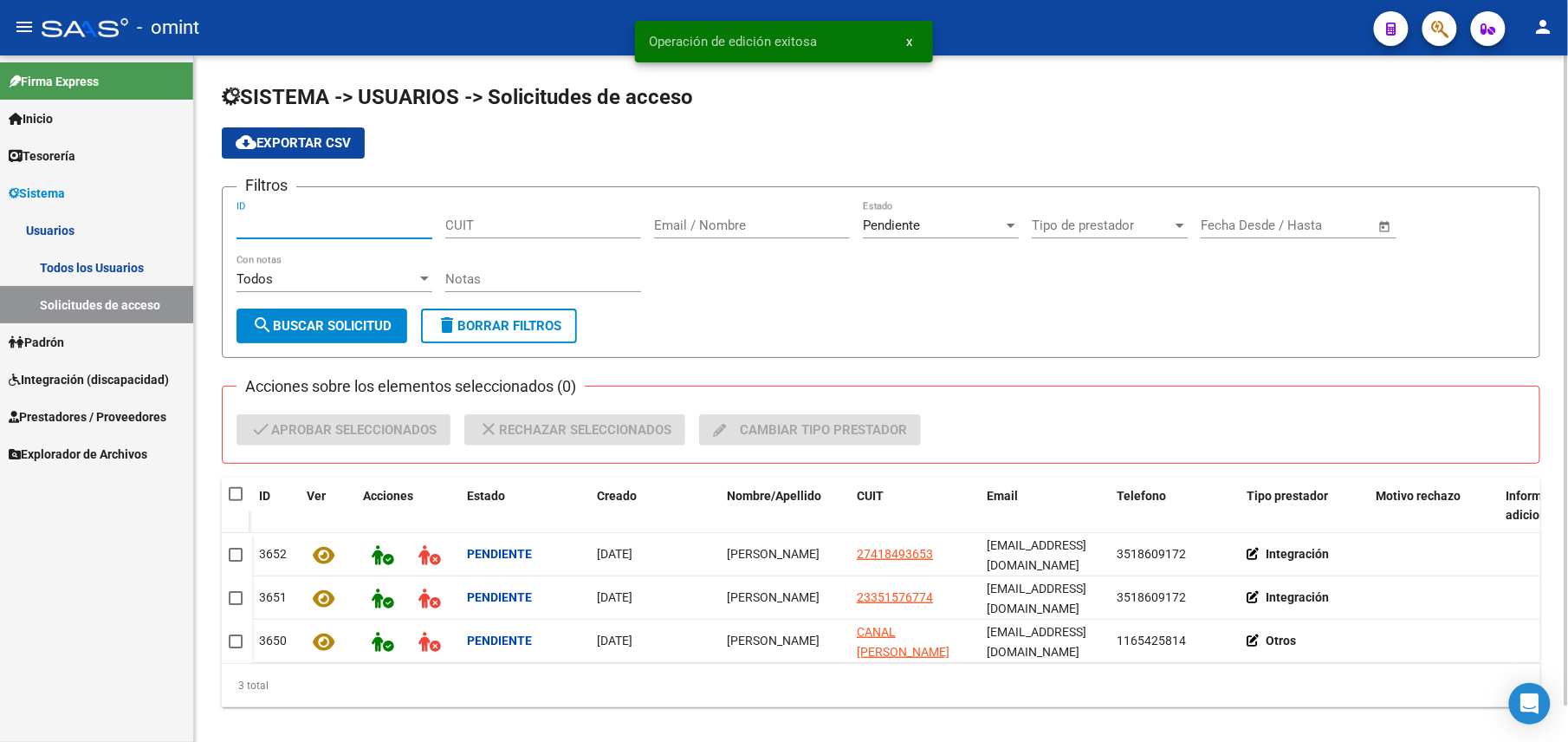
click at [331, 227] on input "ID" at bounding box center [334, 225] width 196 height 15
click at [487, 209] on div "CUIT" at bounding box center [543, 220] width 196 height 38
click at [490, 229] on div "CUIT" at bounding box center [543, 220] width 196 height 38
paste input
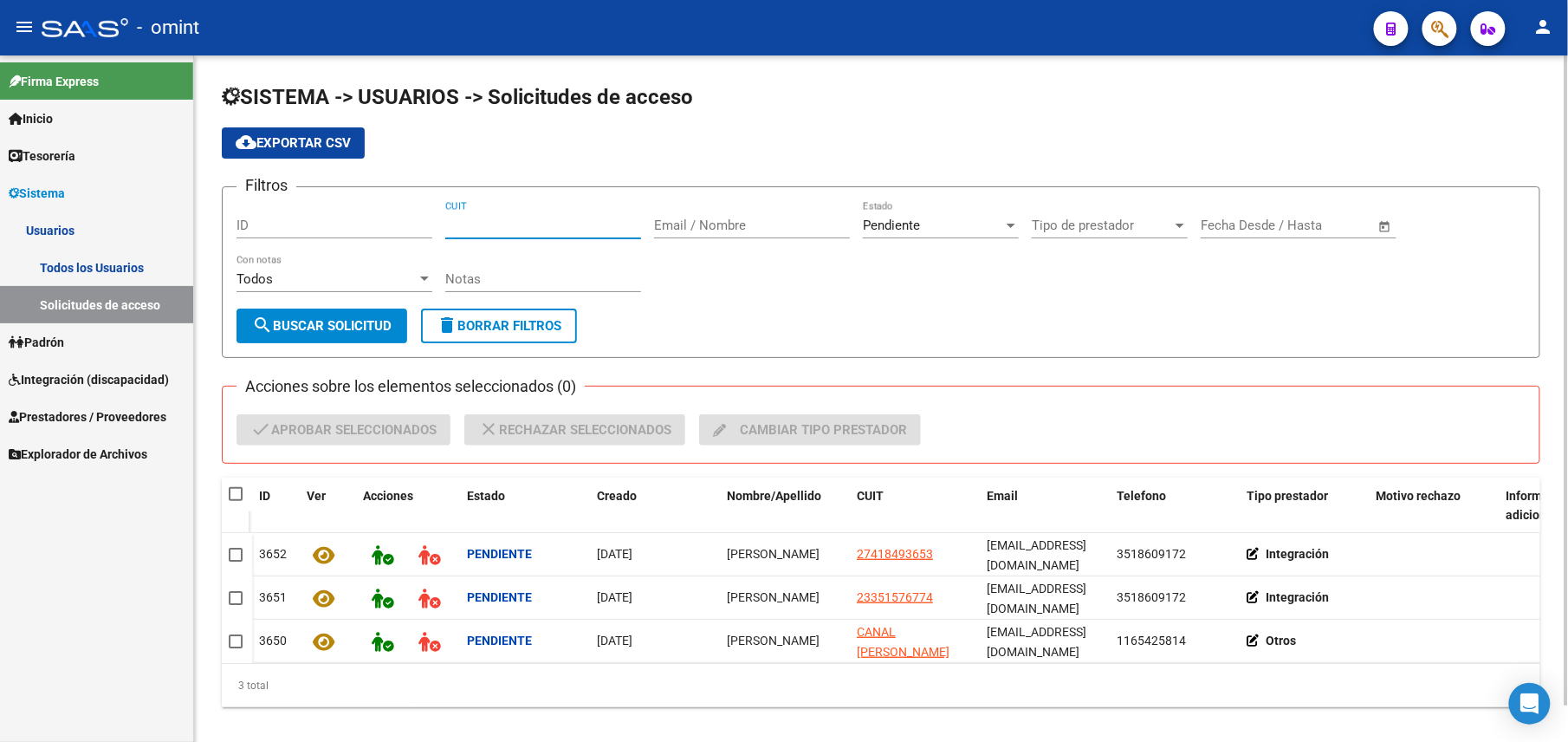
paste input
paste input "27-39329854-0"
click at [323, 313] on button "search Buscar solicitud" at bounding box center [321, 326] width 171 height 35
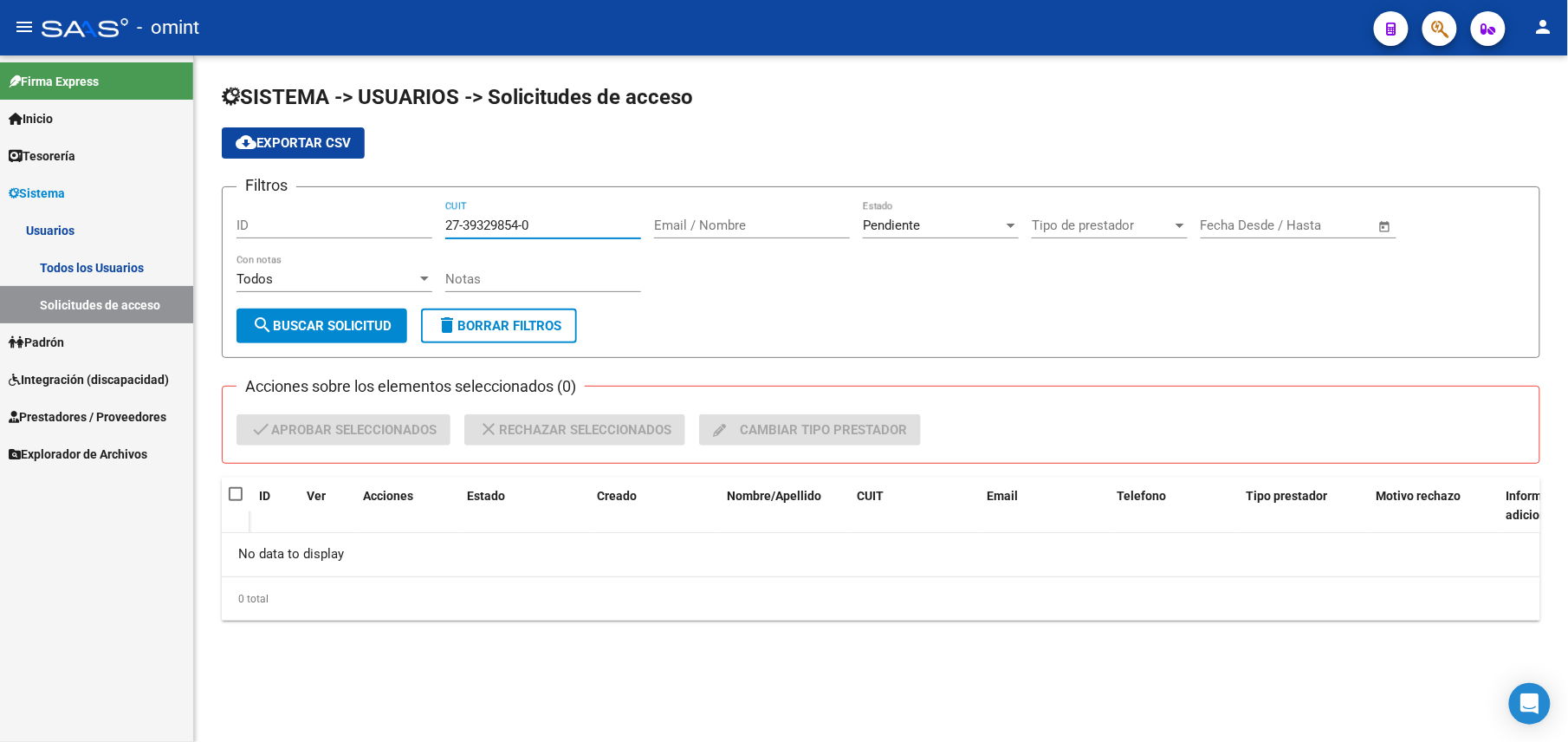
click at [524, 222] on input "27-39329854-0" at bounding box center [543, 225] width 196 height 15
type input "27-39329854-0"
drag, startPoint x: 607, startPoint y: 222, endPoint x: 313, endPoint y: 227, distance: 294.0
click at [313, 227] on div "Filtros ID 27-39329854-0 CUIT Email / Nombre Pendiente Estado Tipo de prestador…" at bounding box center [881, 255] width 1290 height 107
click at [961, 224] on div "Pendiente" at bounding box center [933, 225] width 141 height 15
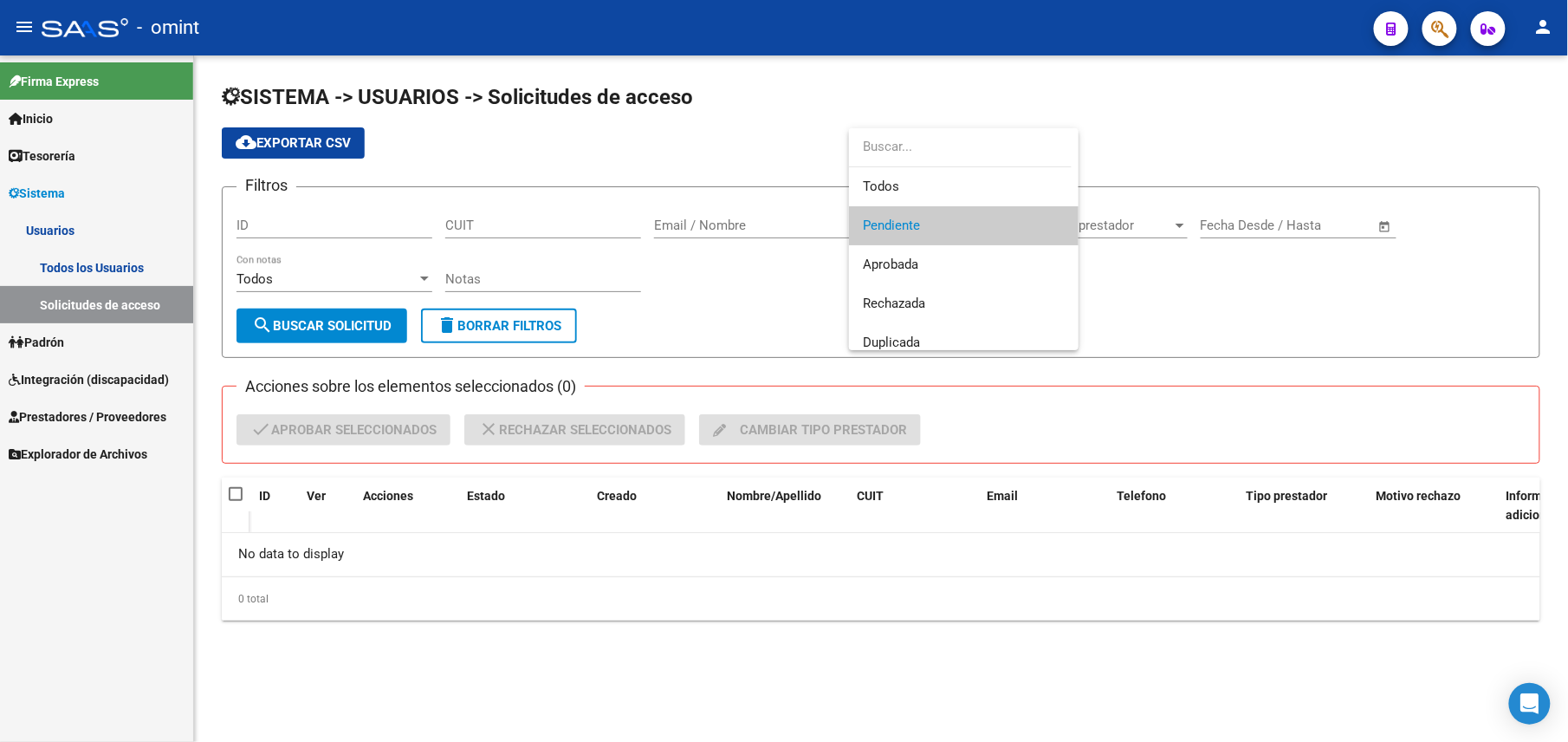
click at [929, 164] on input "dropdown search" at bounding box center [960, 147] width 223 height 39
click at [923, 181] on span "Todos" at bounding box center [964, 187] width 202 height 39
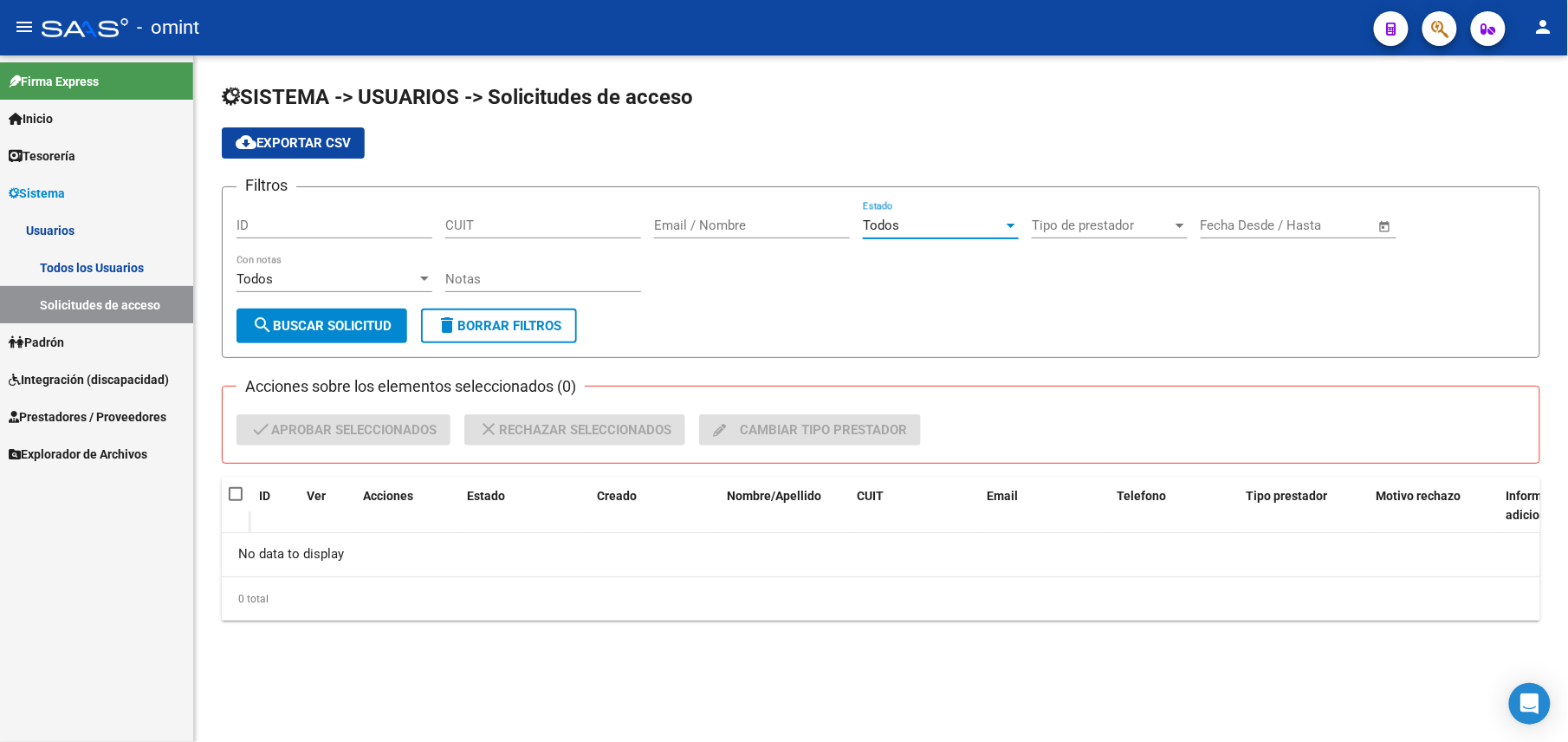
drag, startPoint x: 520, startPoint y: 233, endPoint x: 529, endPoint y: 232, distance: 9.1
click at [520, 232] on div "CUIT" at bounding box center [543, 220] width 196 height 38
paste input "27-39329854-0"
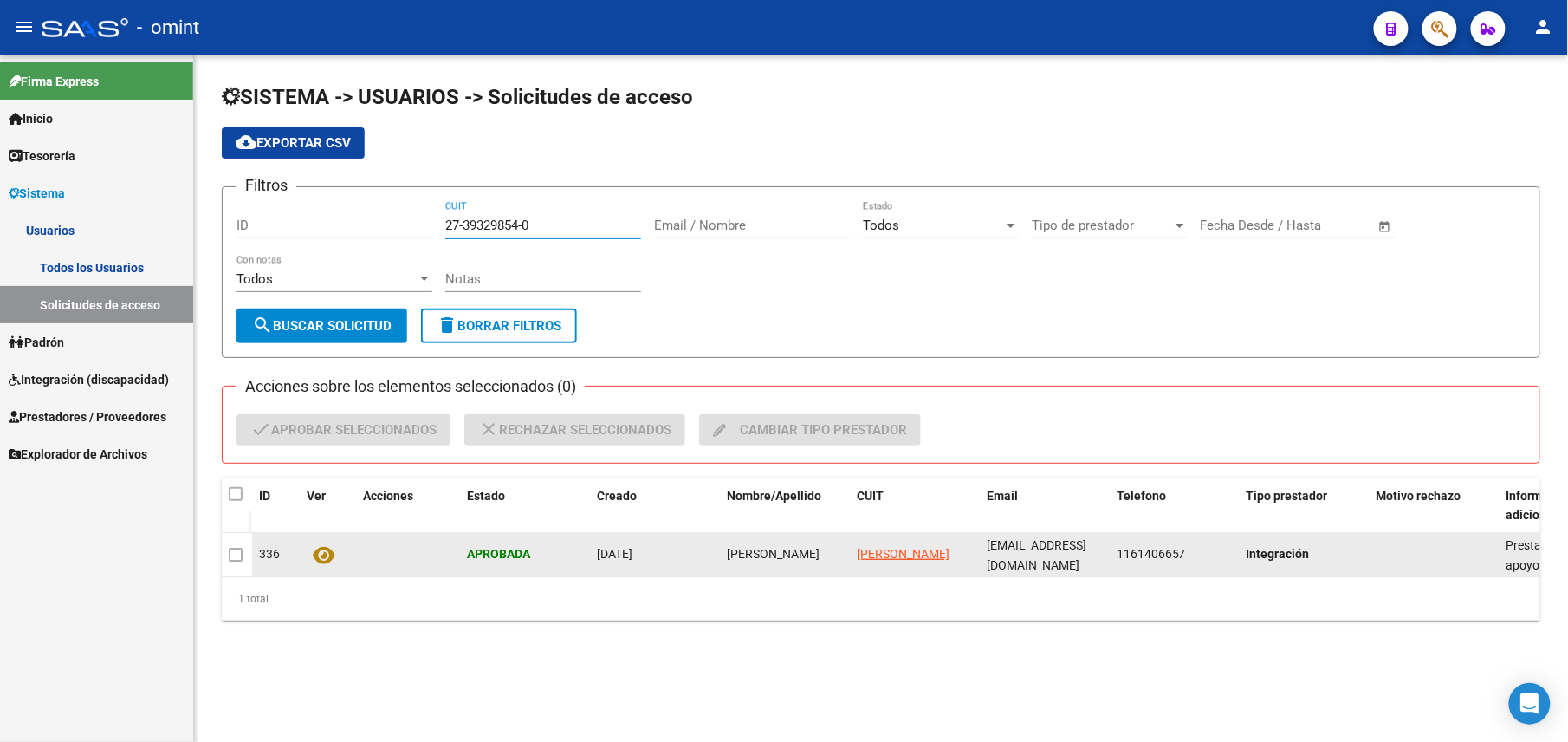
type input "27-39329854-0"
click at [319, 556] on icon at bounding box center [324, 555] width 21 height 20
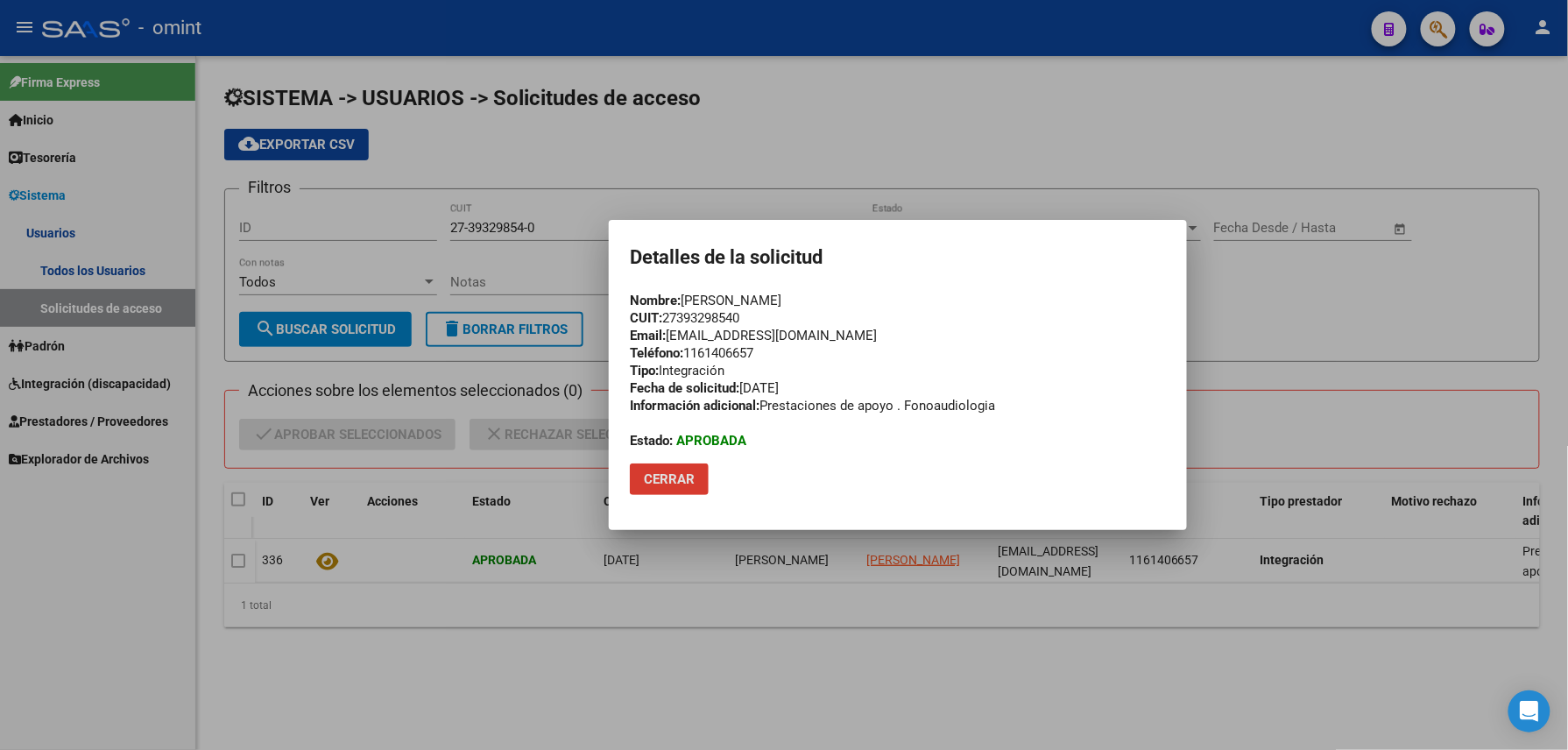
click at [702, 327] on div "Nombre: [PERSON_NAME] CUIT: 27393298540 Email: [EMAIL_ADDRESS][DOMAIN_NAME] Tel…" at bounding box center [898, 370] width 537 height 157
click at [708, 317] on div "Nombre: [PERSON_NAME] CUIT: 27393298540 Email: [EMAIL_ADDRESS][DOMAIN_NAME] Tel…" at bounding box center [898, 370] width 537 height 157
copy div "27393298540"
